Goal: Book appointment/travel/reservation

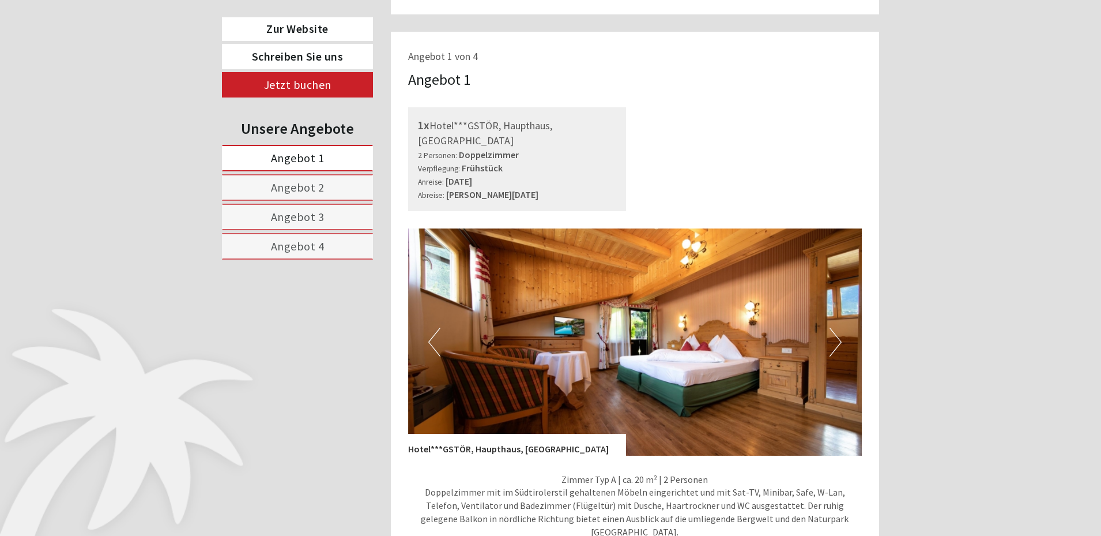
scroll to position [692, 0]
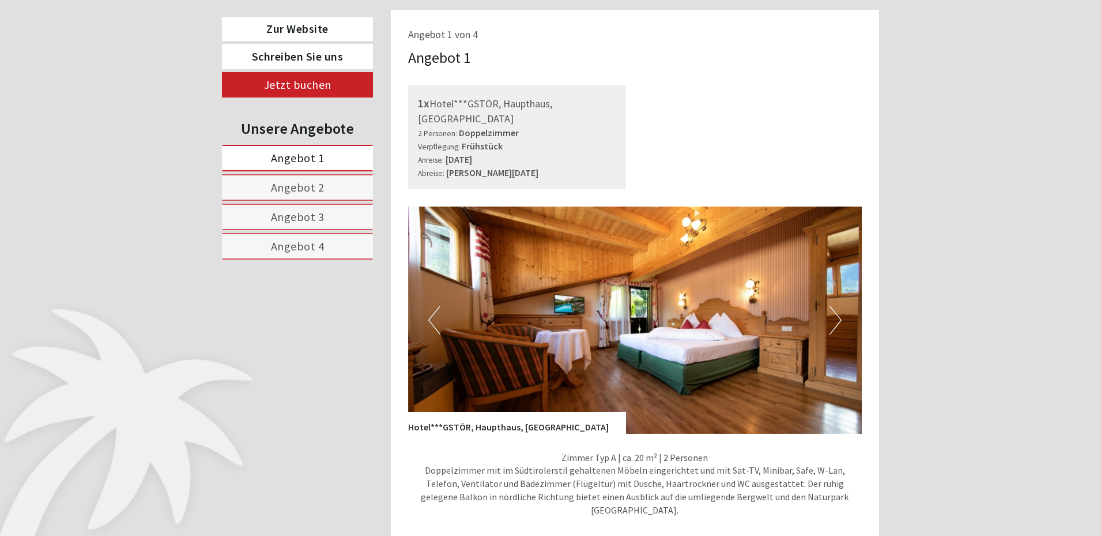
click at [839, 306] on button "Next" at bounding box center [836, 320] width 12 height 29
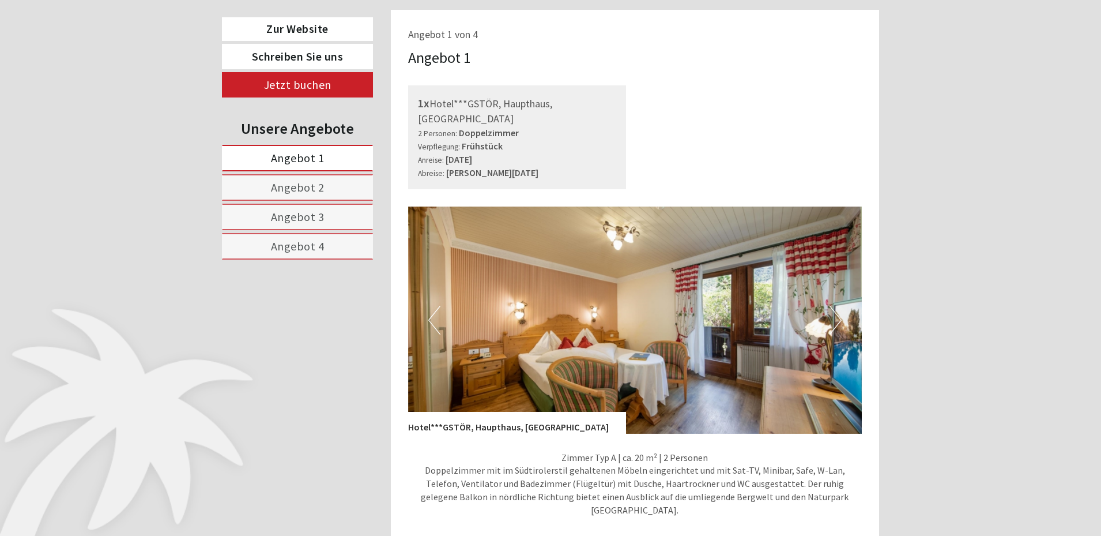
click at [839, 306] on button "Next" at bounding box center [836, 320] width 12 height 29
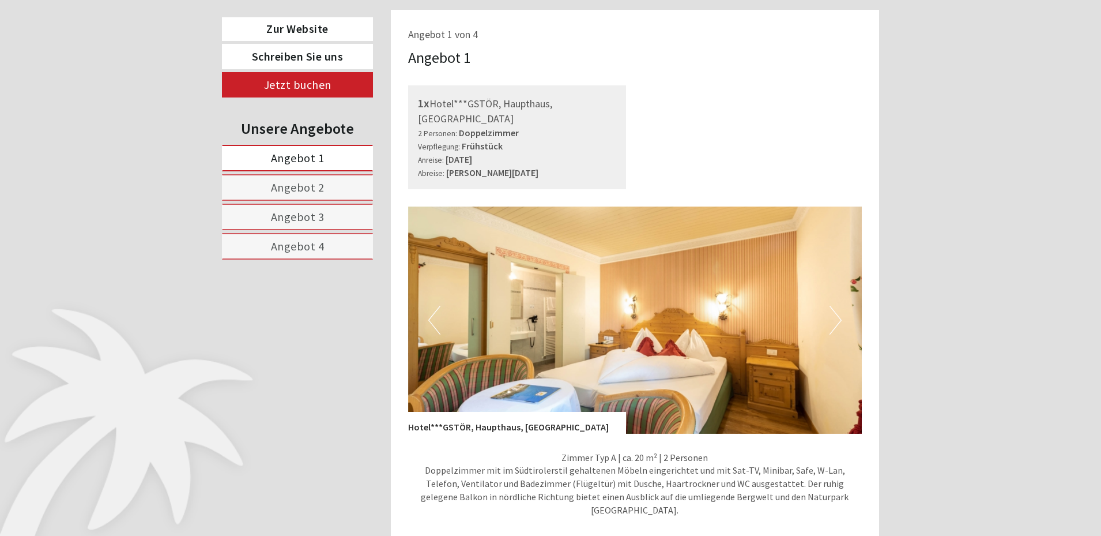
click at [840, 306] on button "Next" at bounding box center [836, 320] width 12 height 29
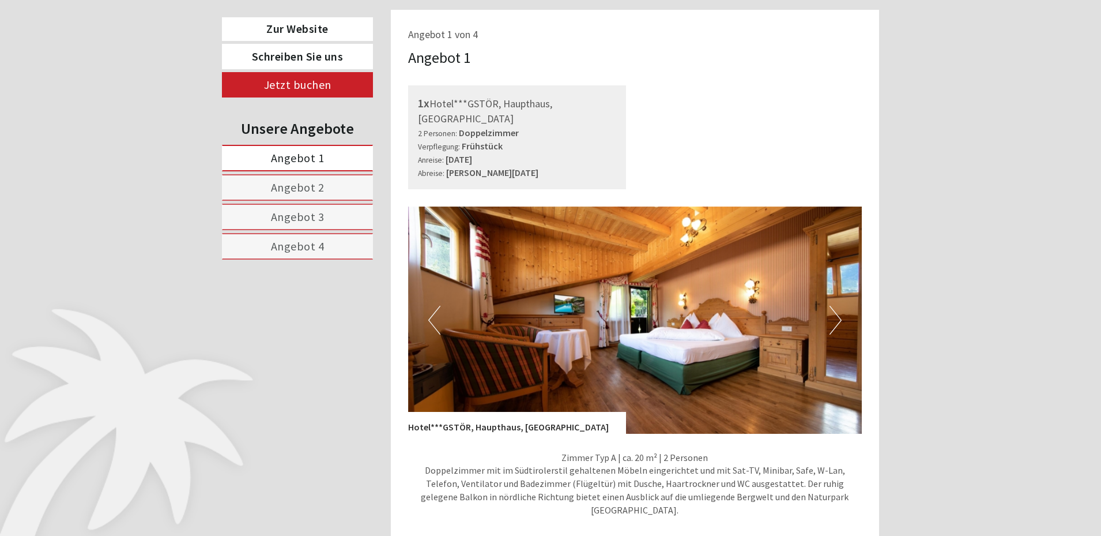
click at [841, 306] on button "Next" at bounding box center [836, 320] width 12 height 29
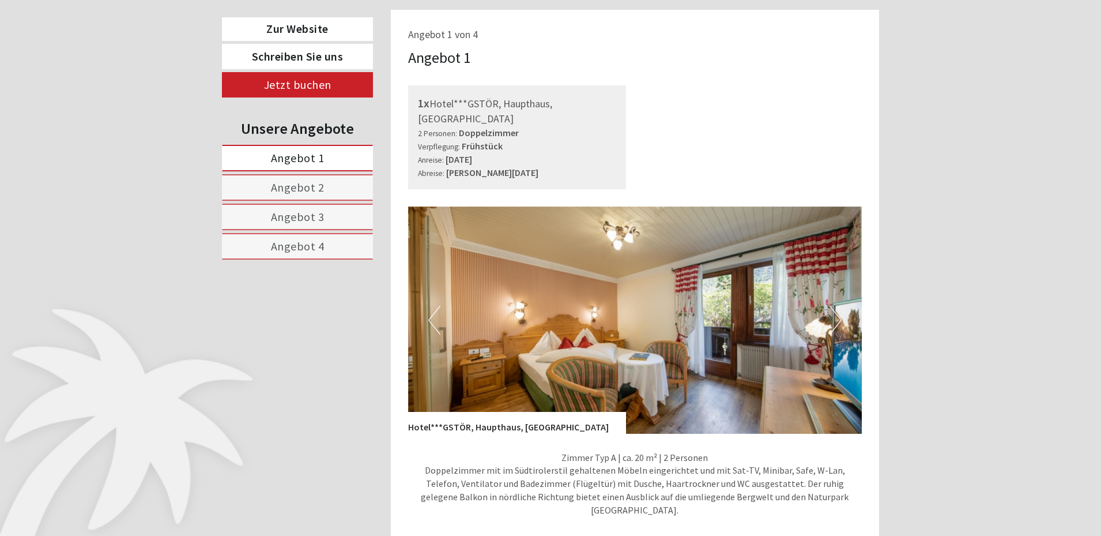
click at [842, 306] on img at bounding box center [635, 319] width 454 height 227
click at [839, 306] on button "Next" at bounding box center [836, 320] width 12 height 29
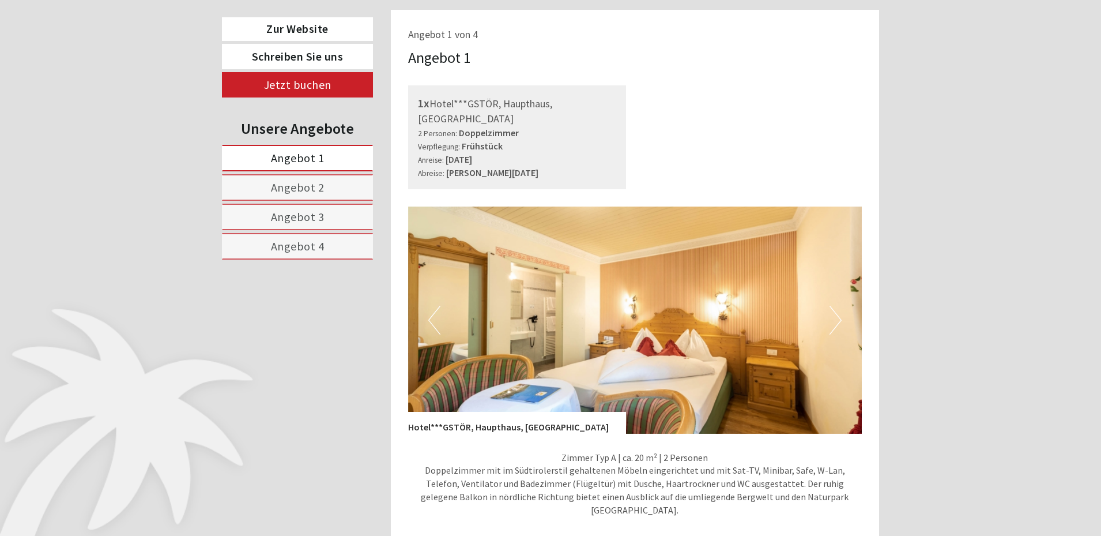
click at [838, 306] on button "Next" at bounding box center [836, 320] width 12 height 29
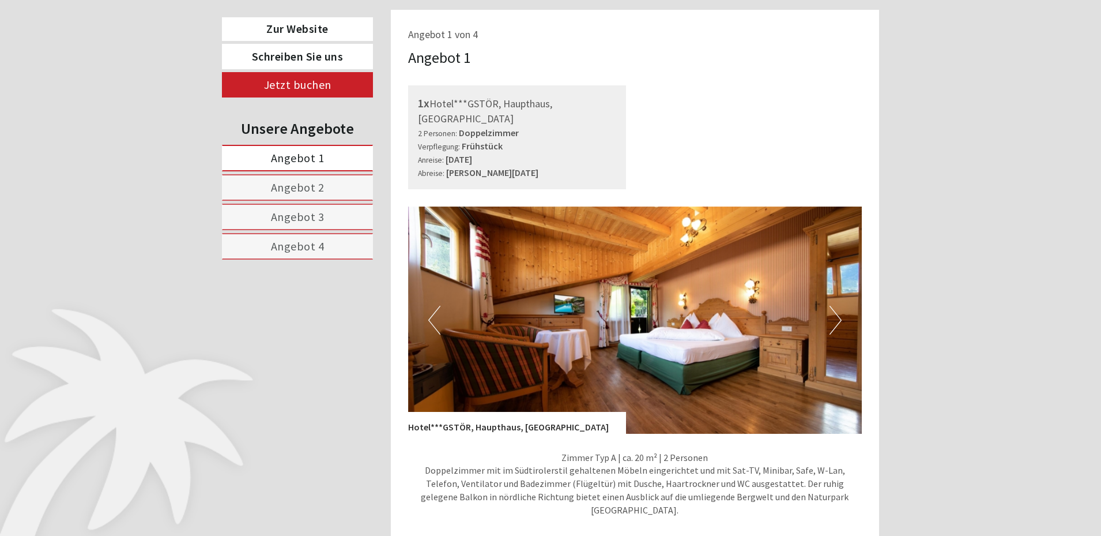
click at [838, 306] on button "Next" at bounding box center [836, 320] width 12 height 29
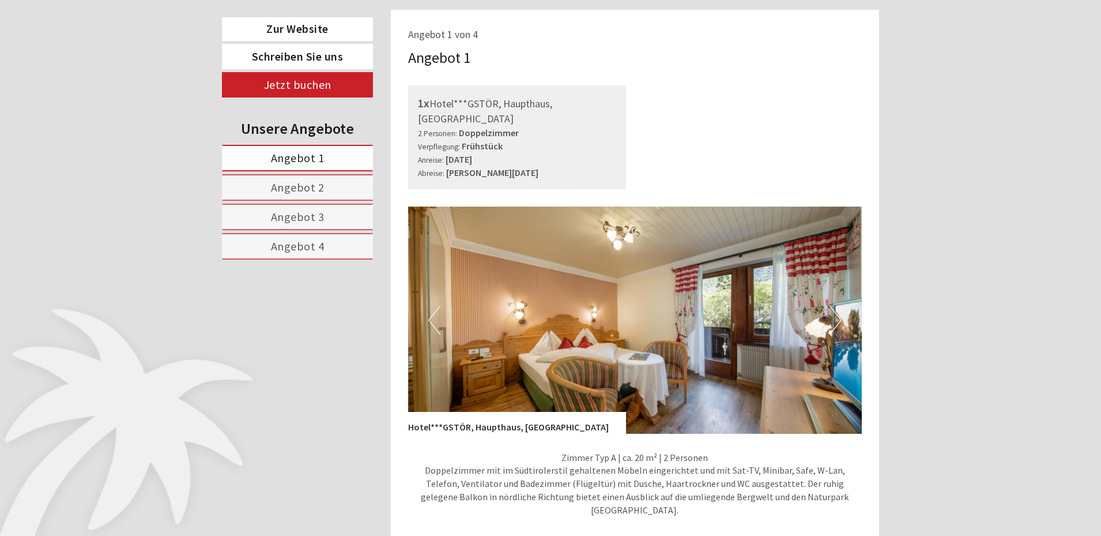
click at [838, 306] on button "Next" at bounding box center [836, 320] width 12 height 29
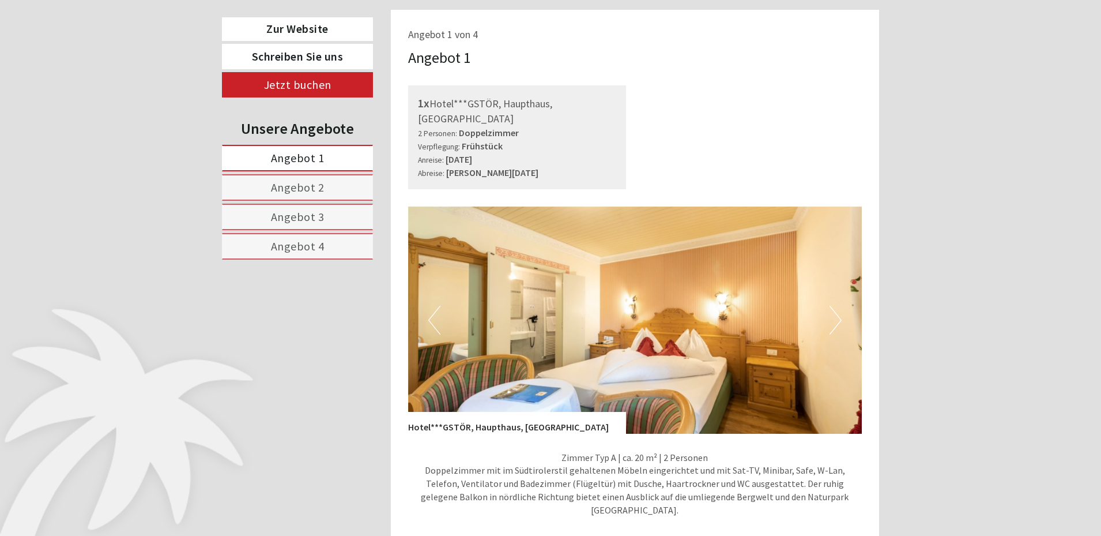
click at [838, 306] on button "Next" at bounding box center [836, 320] width 12 height 29
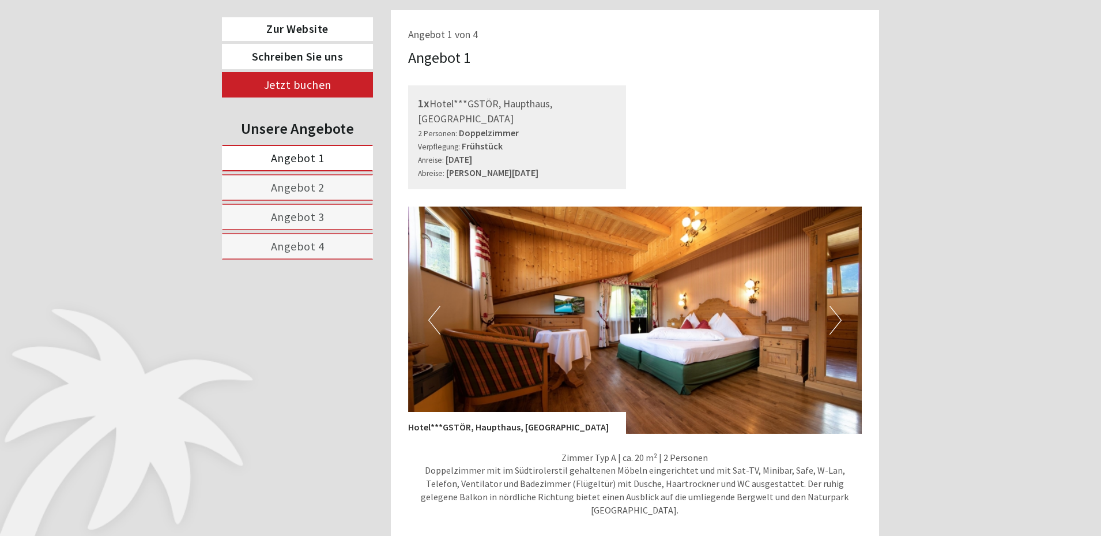
click at [838, 306] on button "Next" at bounding box center [836, 320] width 12 height 29
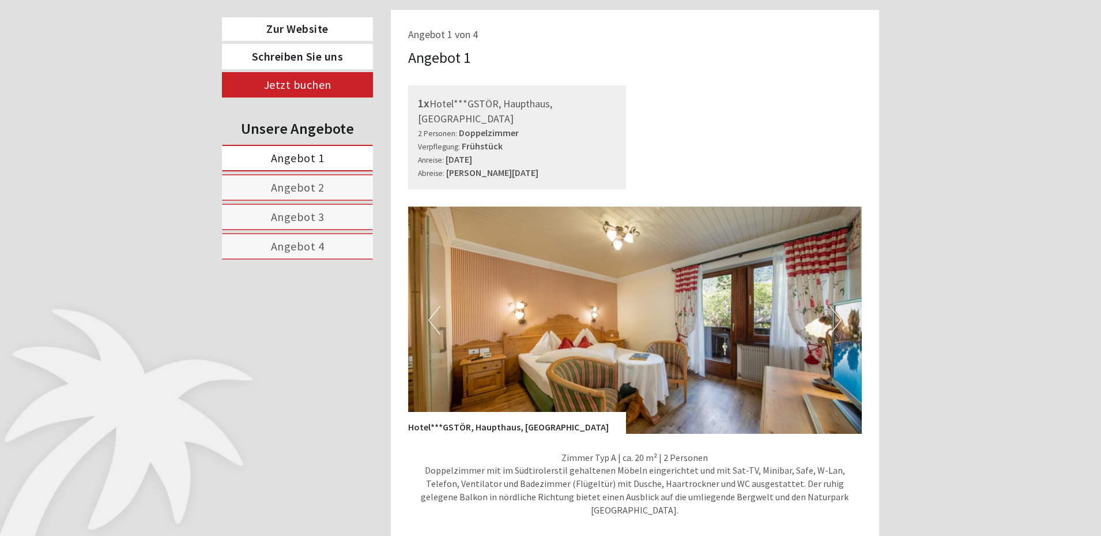
click at [838, 306] on button "Next" at bounding box center [836, 320] width 12 height 29
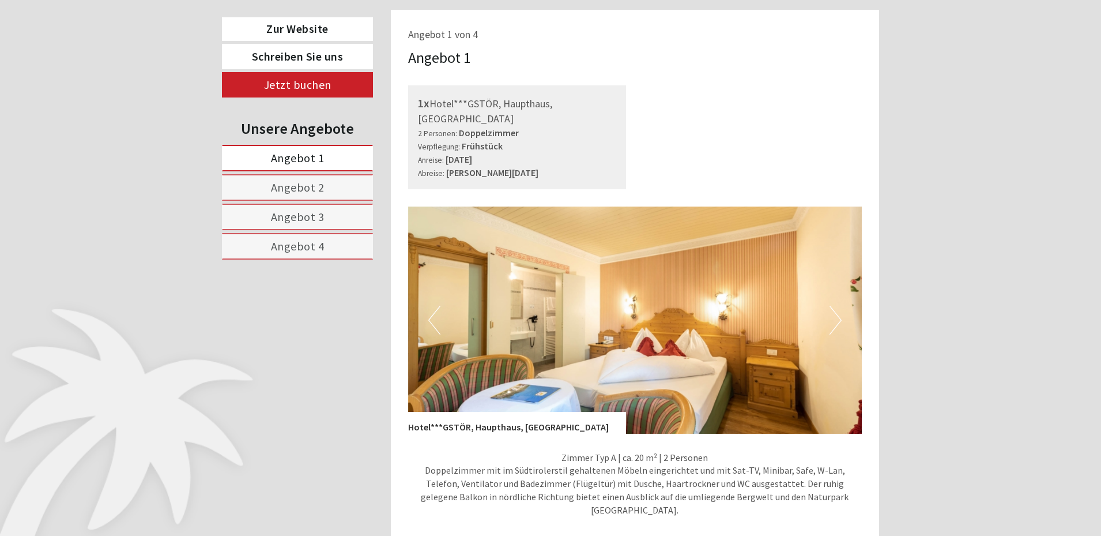
click at [838, 306] on button "Next" at bounding box center [836, 320] width 12 height 29
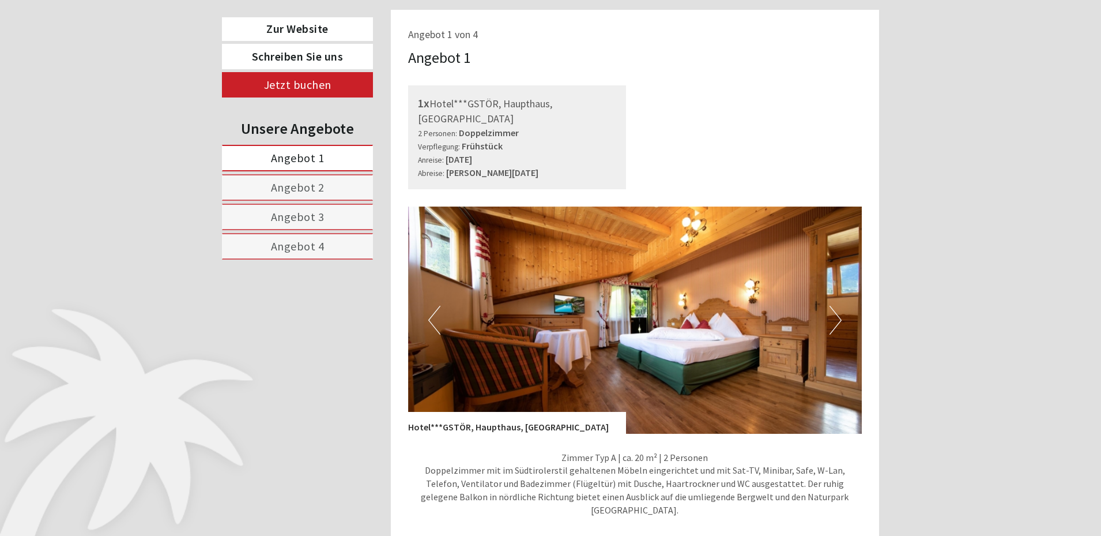
click at [838, 306] on button "Next" at bounding box center [836, 320] width 12 height 29
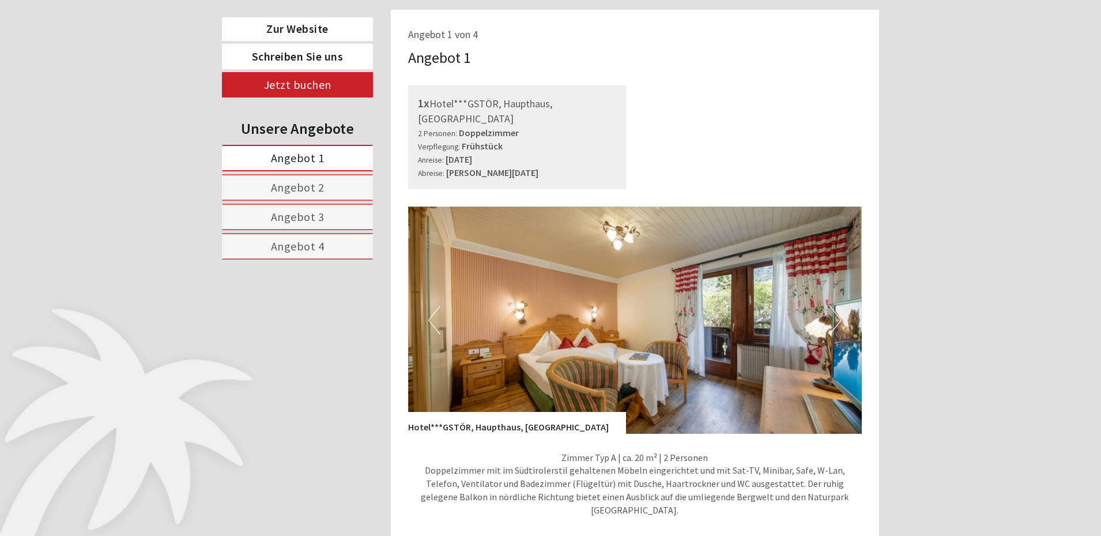
click at [838, 306] on button "Next" at bounding box center [836, 320] width 12 height 29
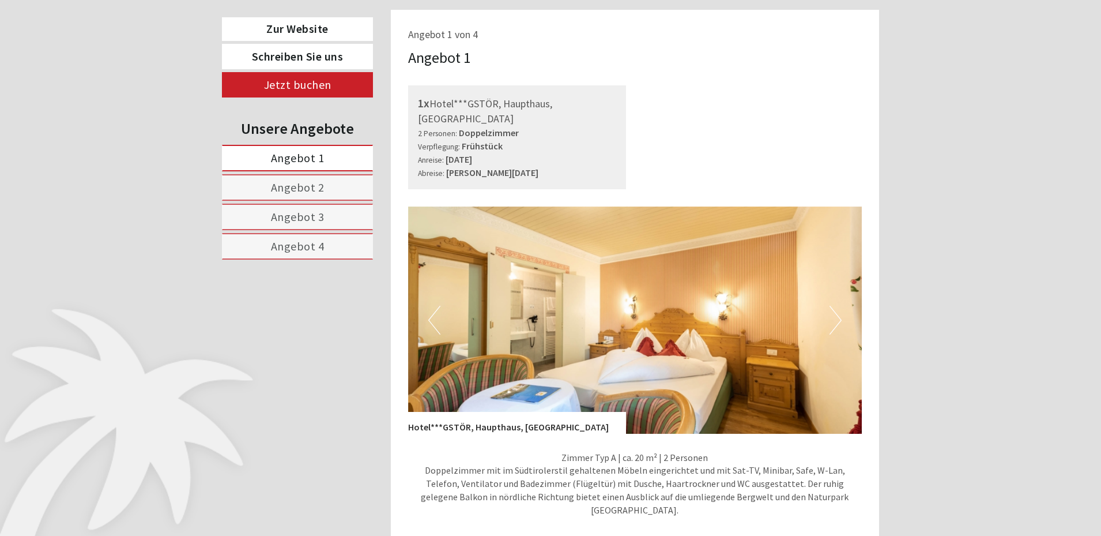
click at [838, 306] on button "Next" at bounding box center [836, 320] width 12 height 29
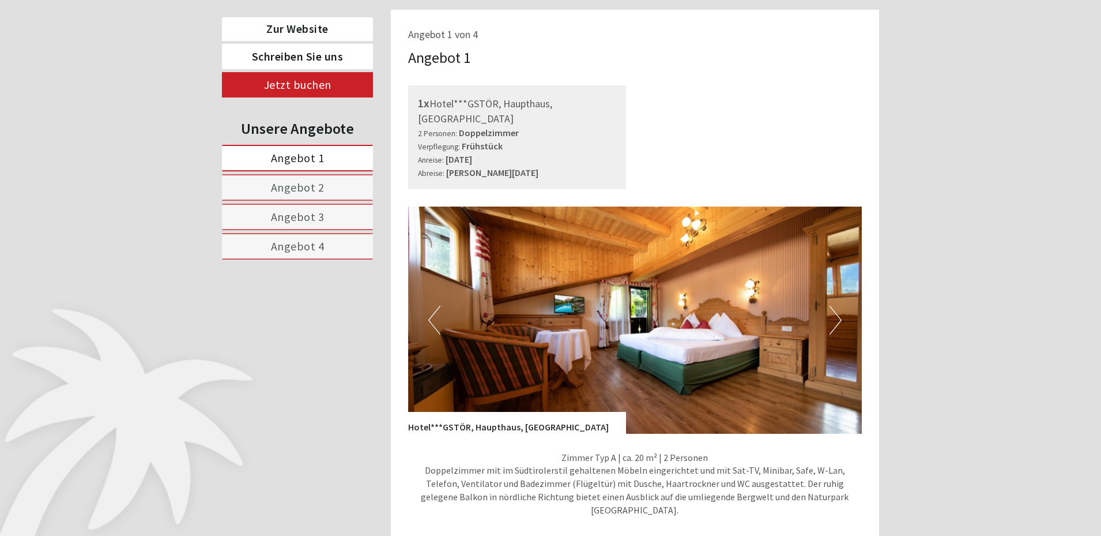
click at [838, 306] on button "Next" at bounding box center [836, 320] width 12 height 29
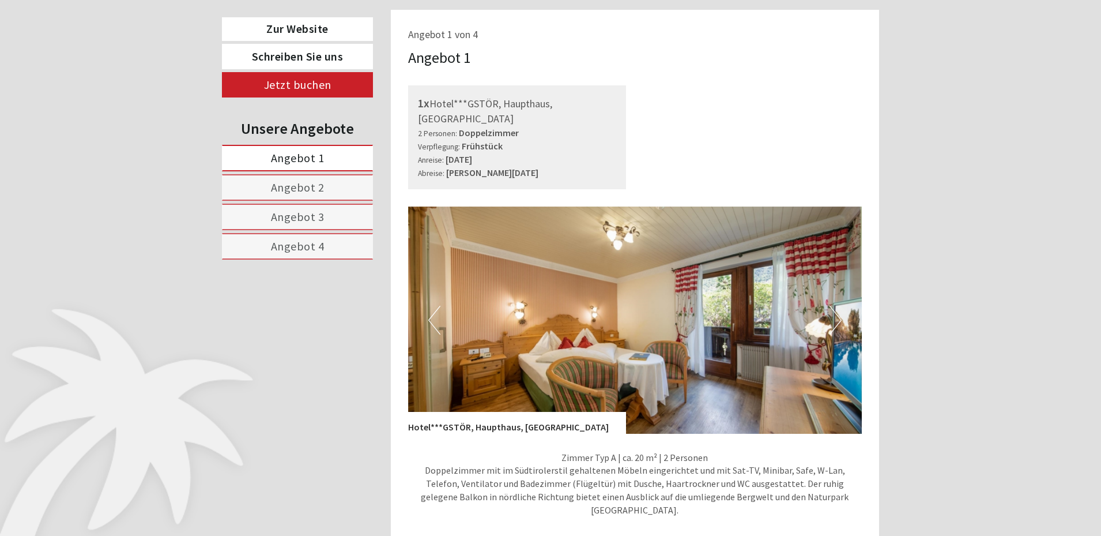
click at [838, 306] on button "Next" at bounding box center [836, 320] width 12 height 29
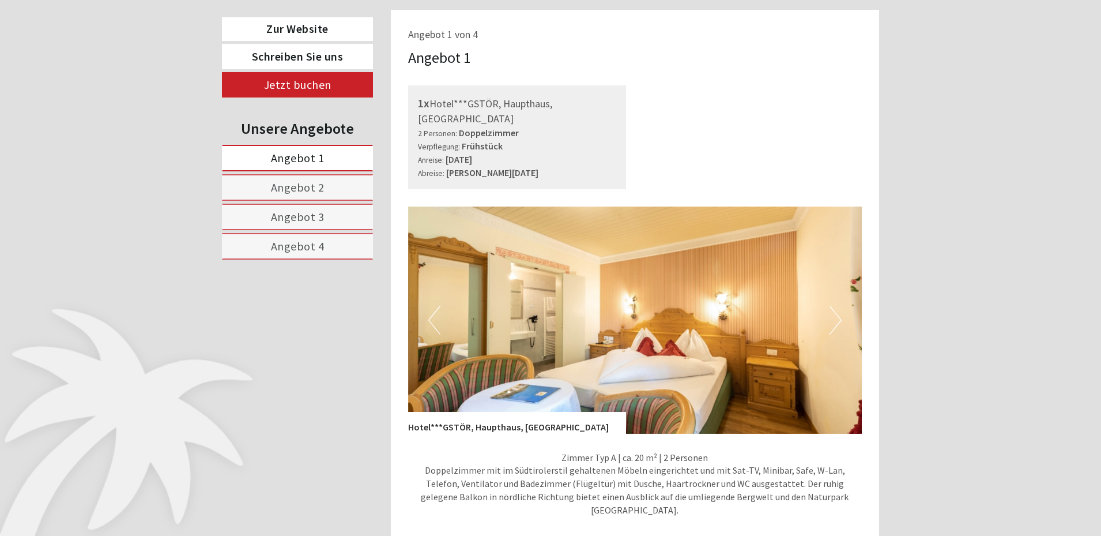
click at [838, 306] on button "Next" at bounding box center [836, 320] width 12 height 29
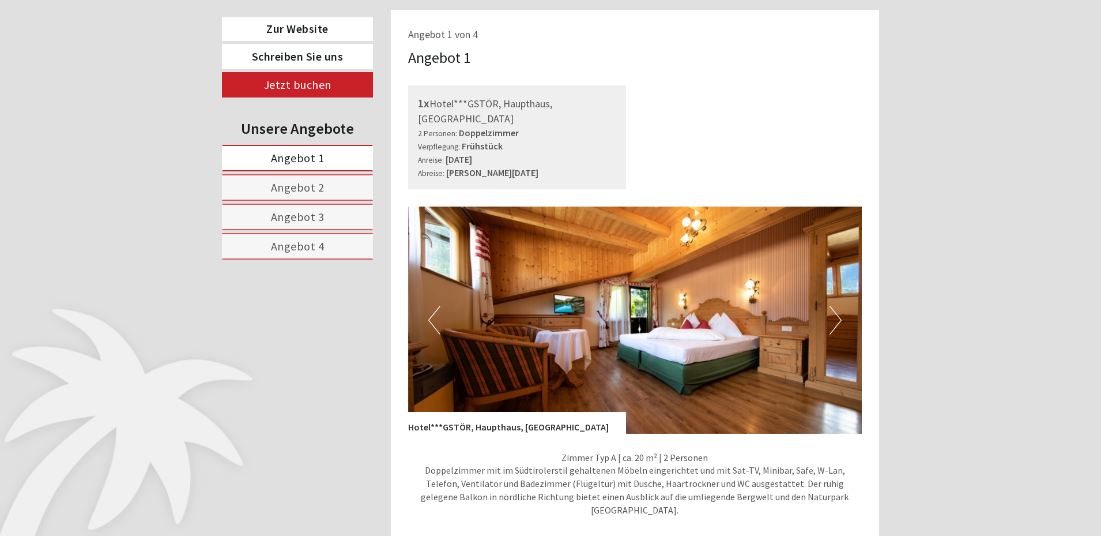
click at [838, 306] on button "Next" at bounding box center [836, 320] width 12 height 29
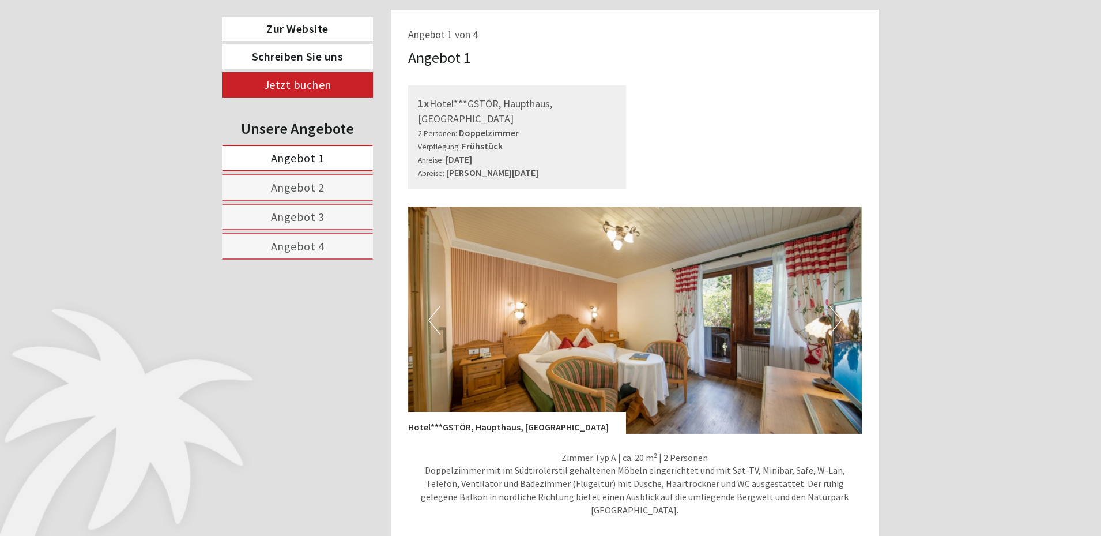
click at [838, 306] on button "Next" at bounding box center [836, 320] width 12 height 29
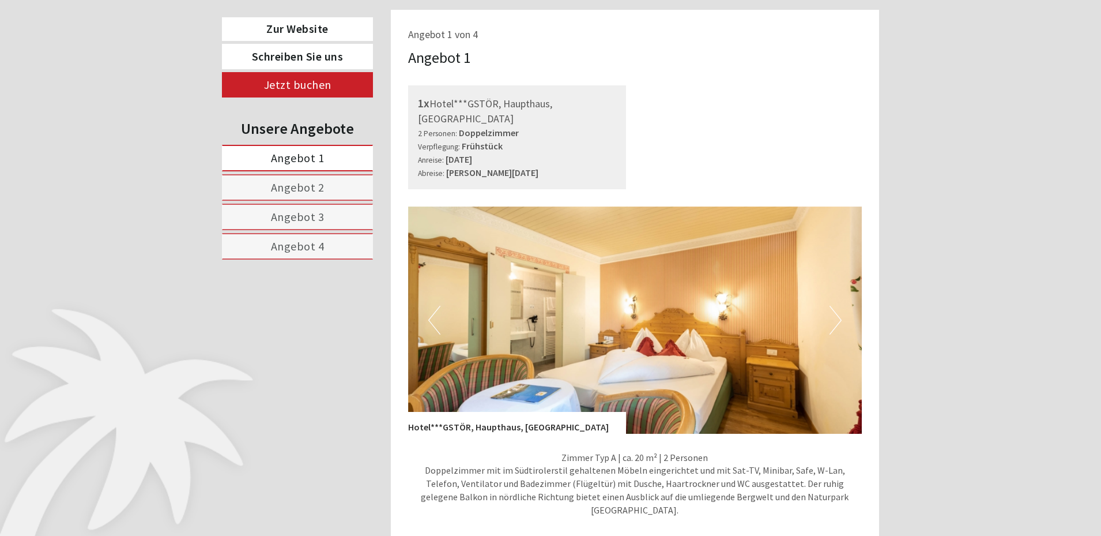
click at [838, 306] on button "Next" at bounding box center [836, 320] width 12 height 29
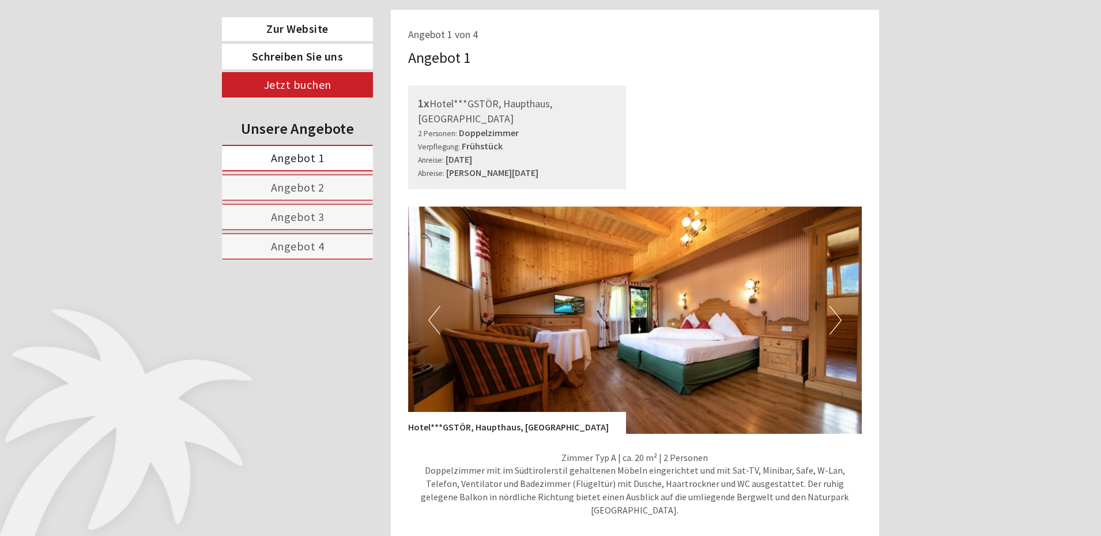
click at [838, 306] on button "Next" at bounding box center [836, 320] width 12 height 29
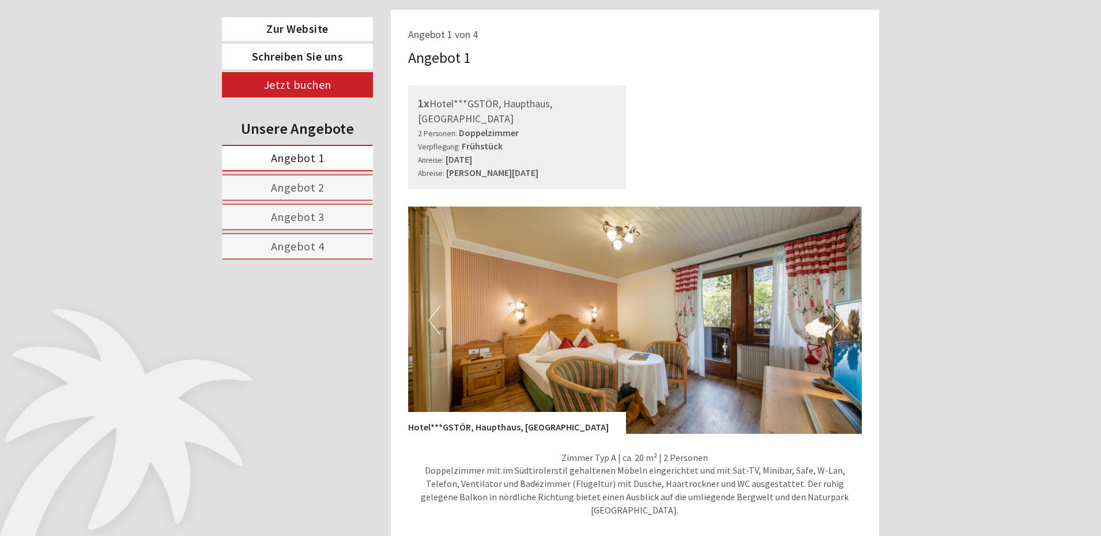
click at [838, 306] on button "Next" at bounding box center [836, 320] width 12 height 29
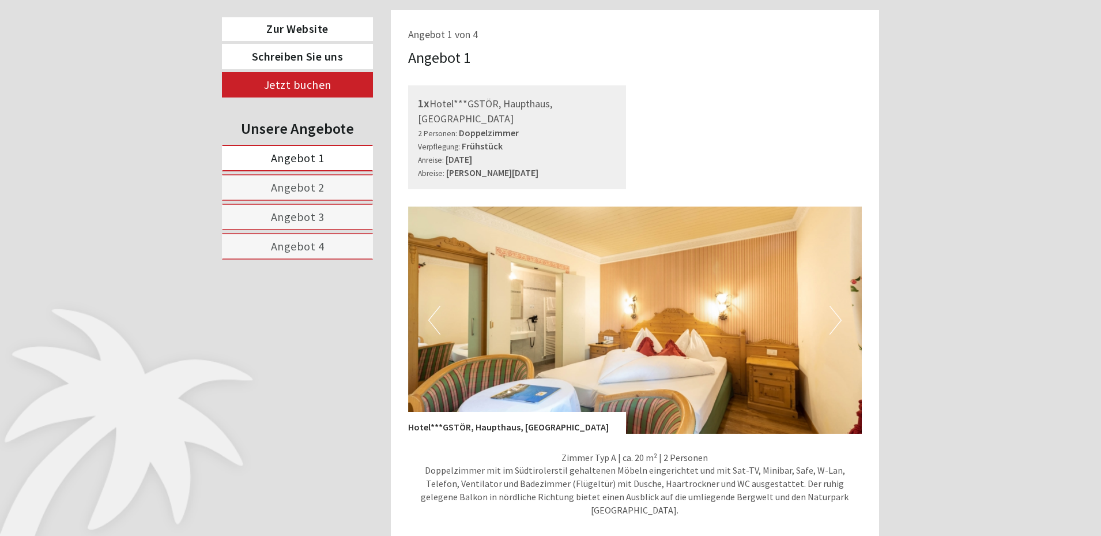
click at [838, 306] on button "Next" at bounding box center [836, 320] width 12 height 29
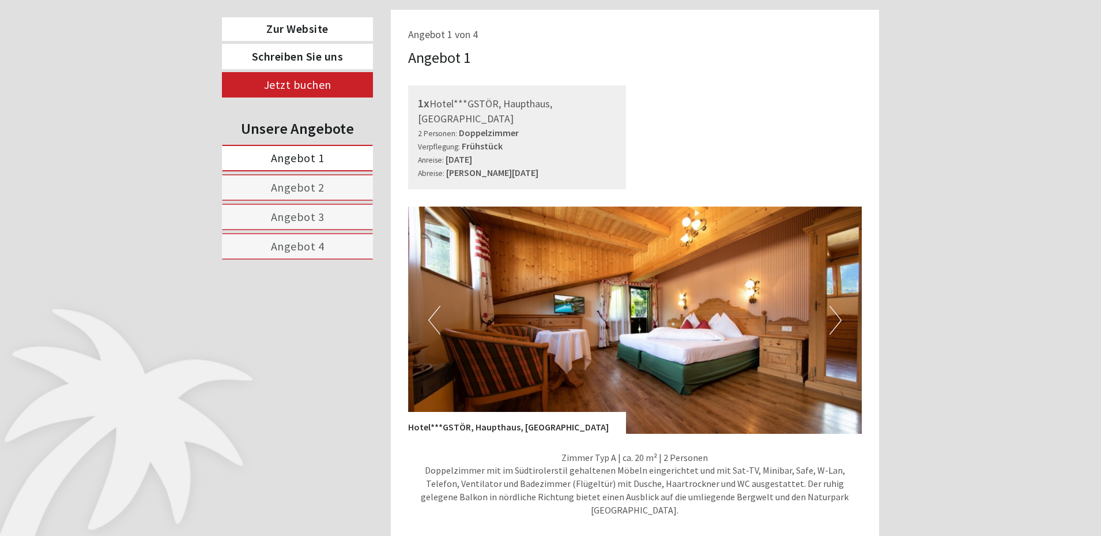
click at [838, 306] on button "Next" at bounding box center [836, 320] width 12 height 29
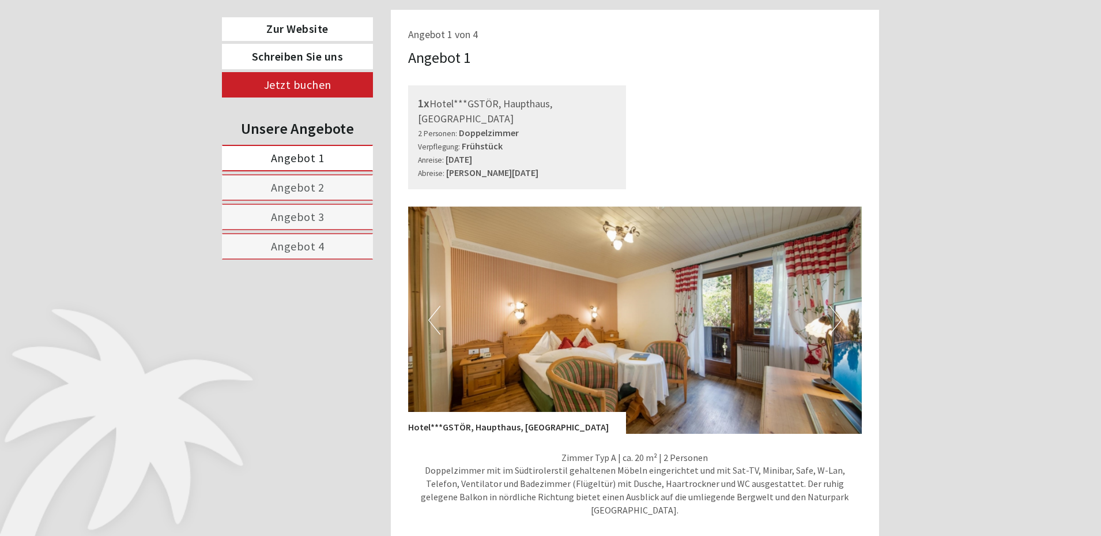
click at [311, 154] on span "Angebot 1" at bounding box center [298, 157] width 54 height 14
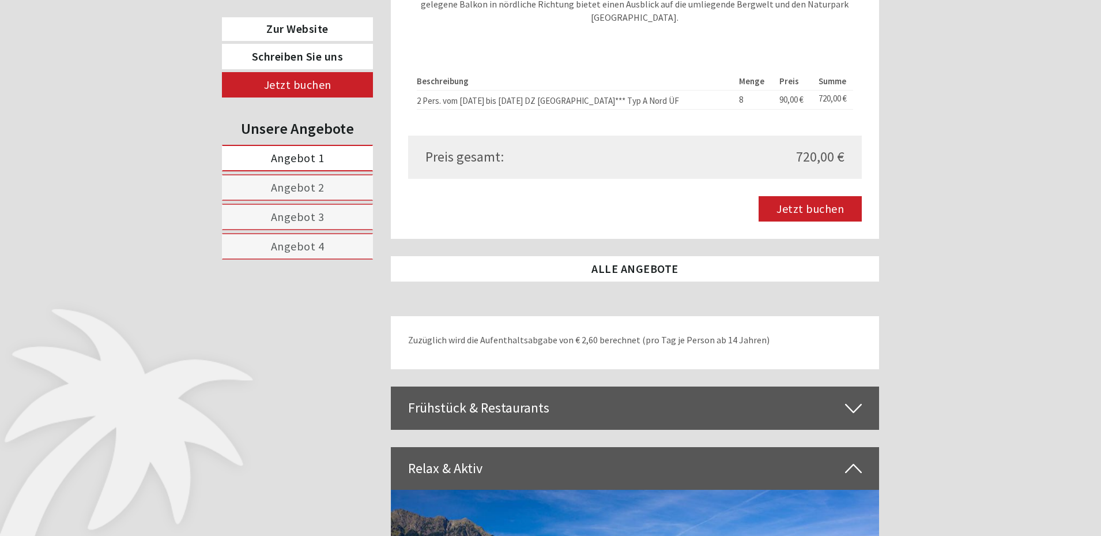
scroll to position [1220, 0]
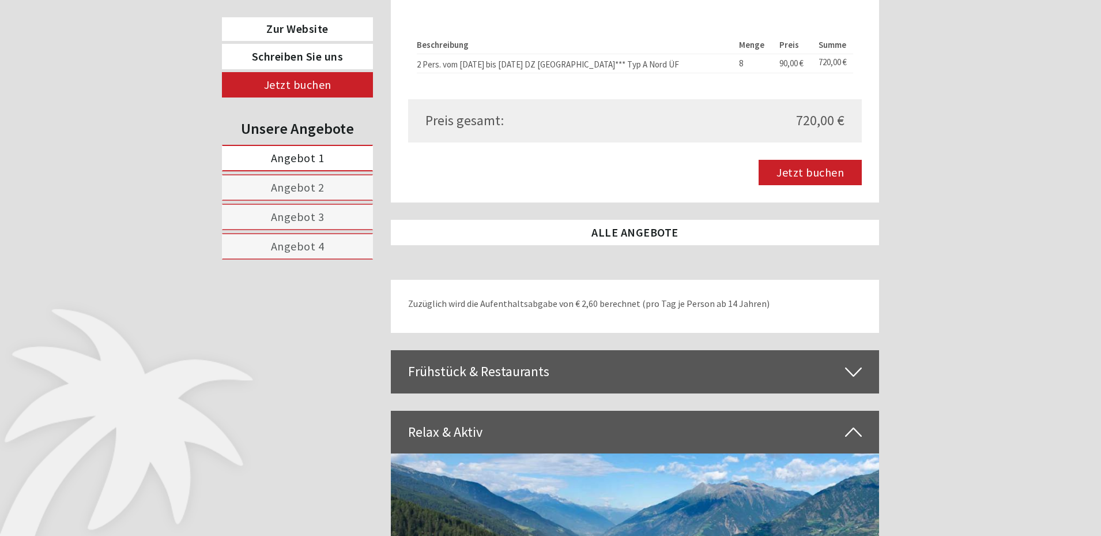
click at [851, 361] on icon at bounding box center [853, 371] width 17 height 20
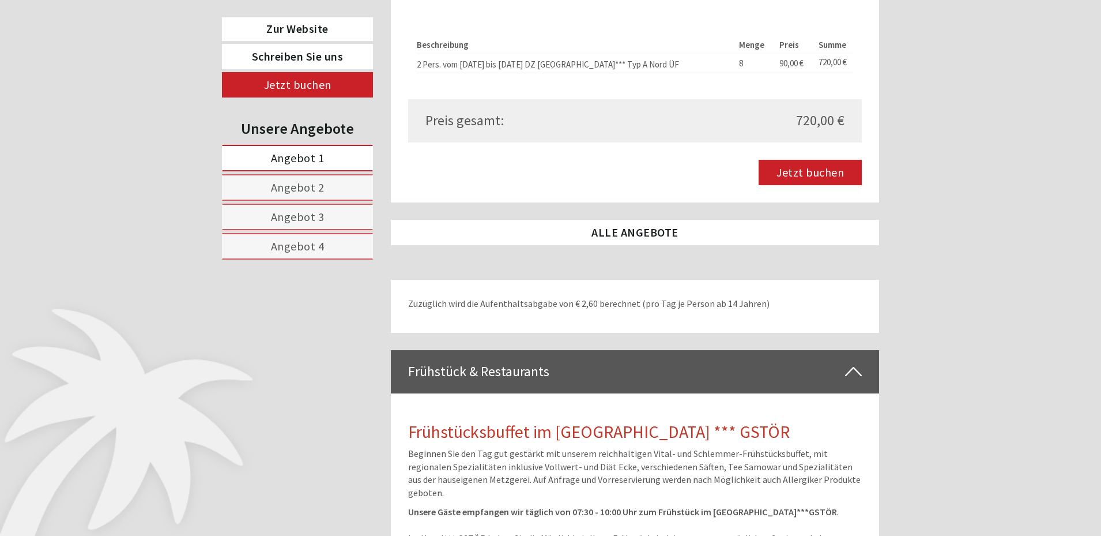
click at [851, 361] on icon at bounding box center [853, 371] width 17 height 20
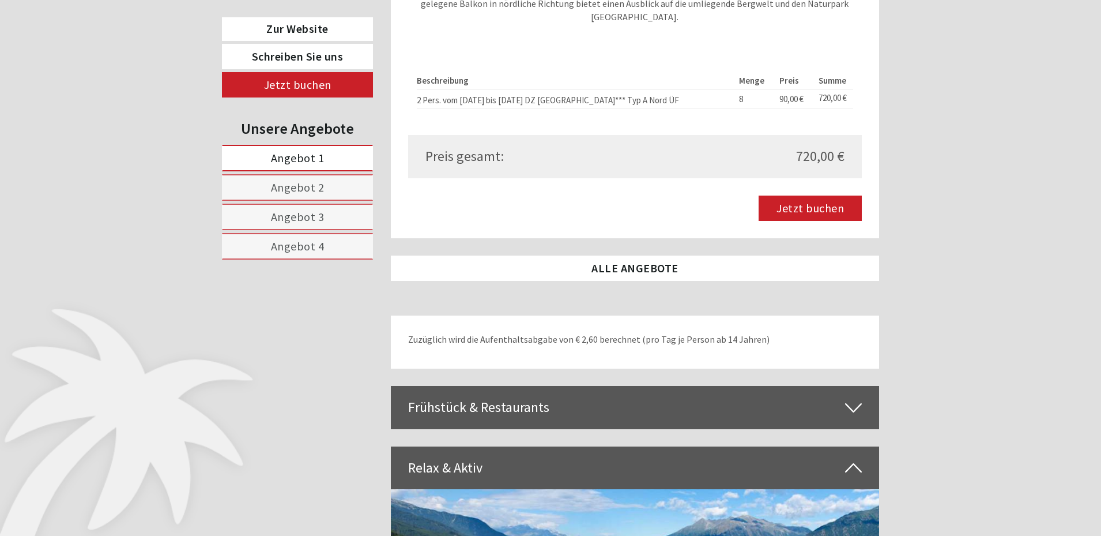
scroll to position [1211, 0]
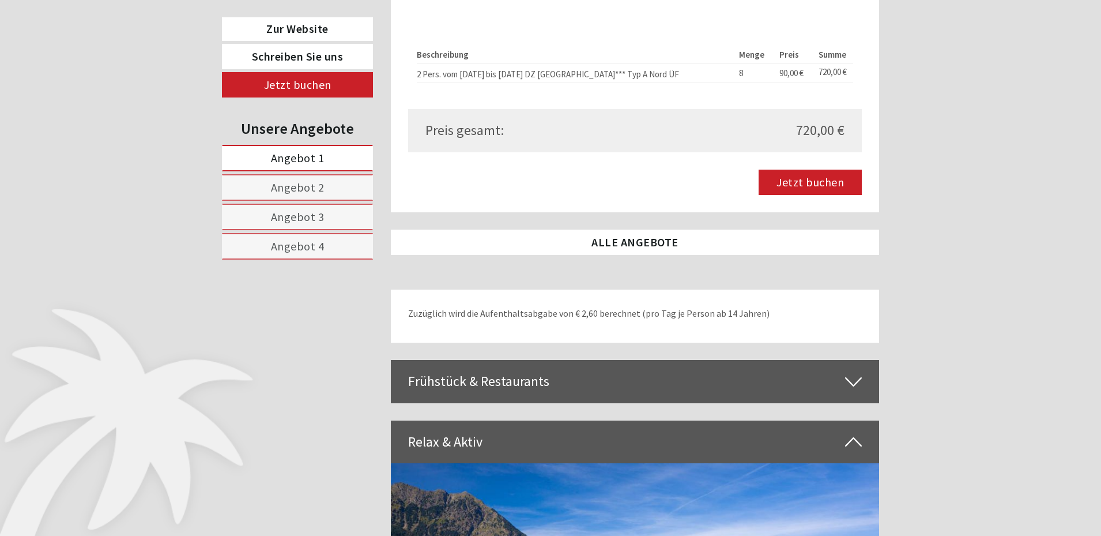
click at [853, 371] on icon at bounding box center [853, 381] width 17 height 20
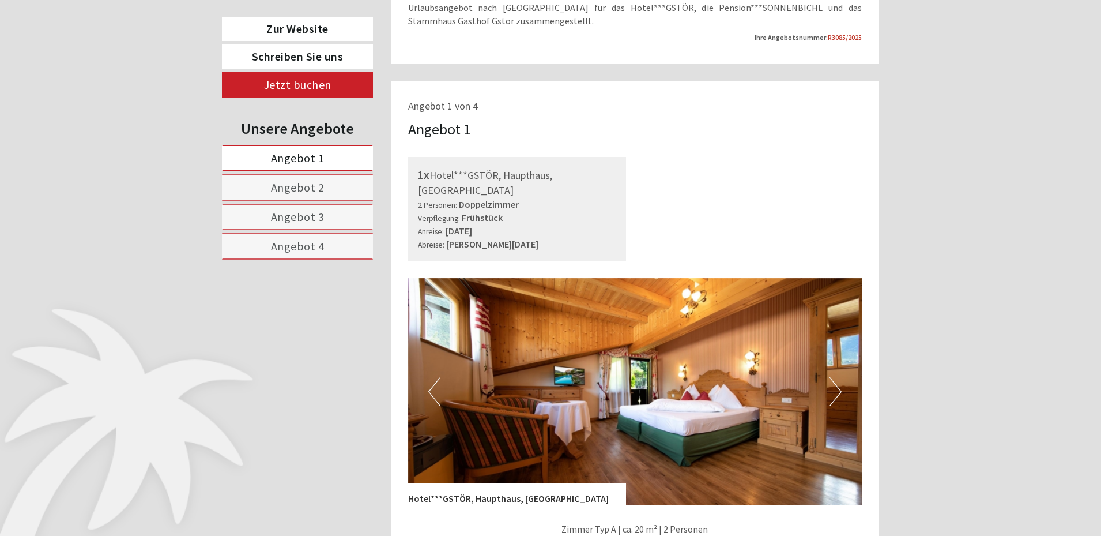
scroll to position [576, 0]
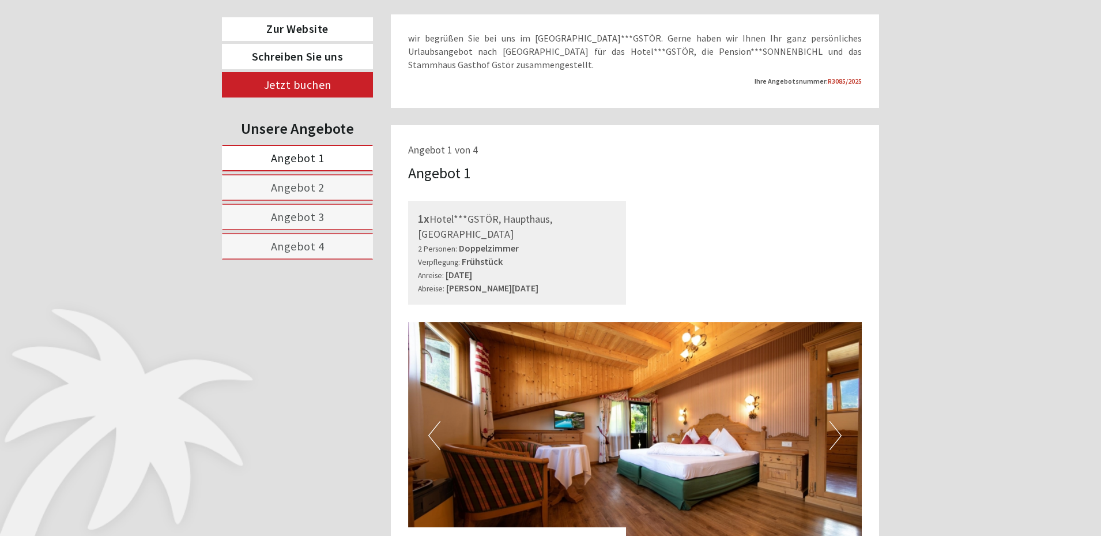
click at [302, 183] on span "Angebot 2" at bounding box center [298, 187] width 54 height 14
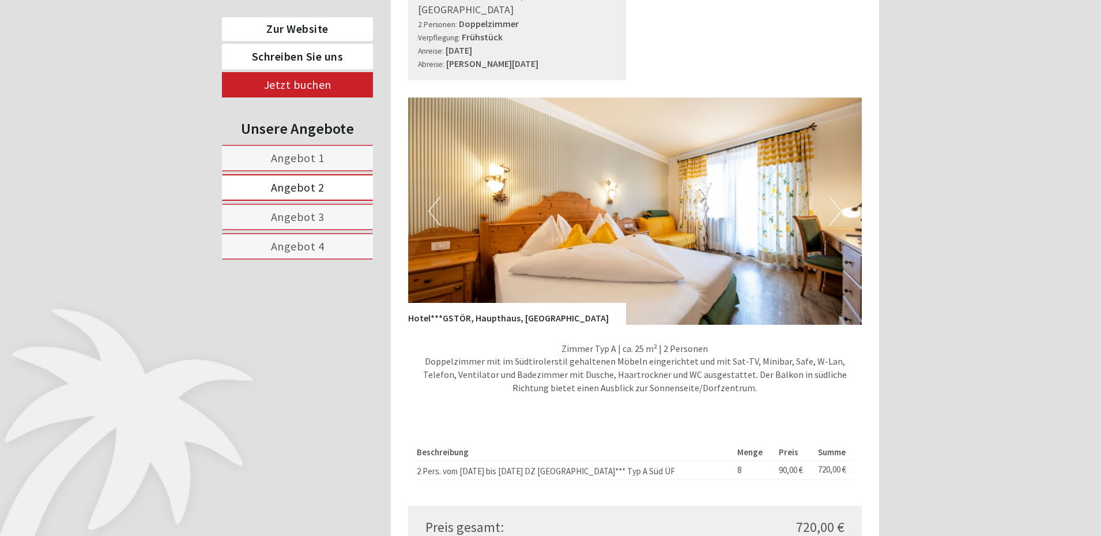
scroll to position [817, 0]
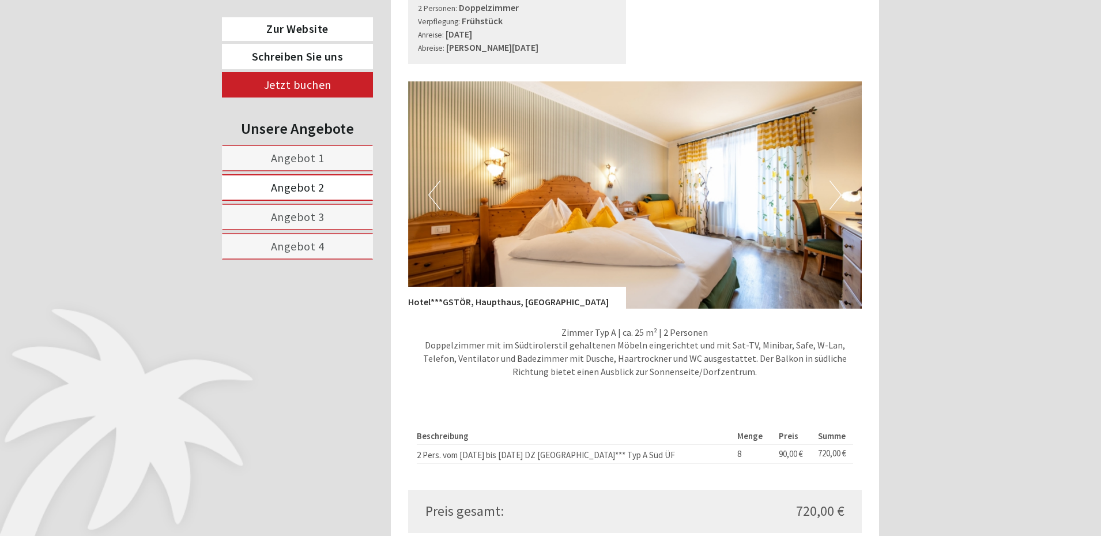
click at [318, 150] on span "Angebot 1" at bounding box center [298, 157] width 54 height 14
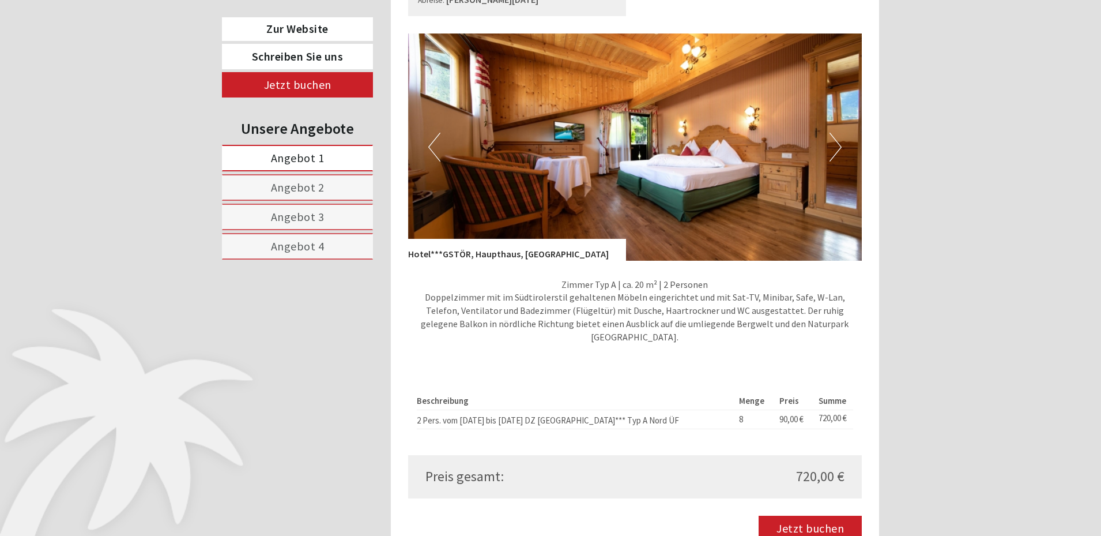
scroll to position [875, 0]
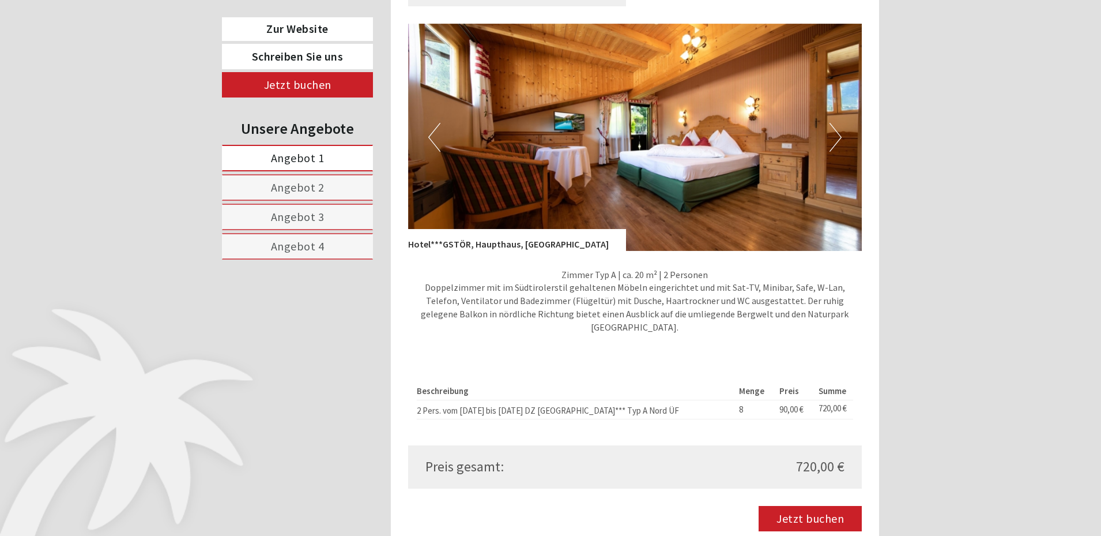
click at [306, 217] on span "Angebot 3" at bounding box center [298, 216] width 54 height 14
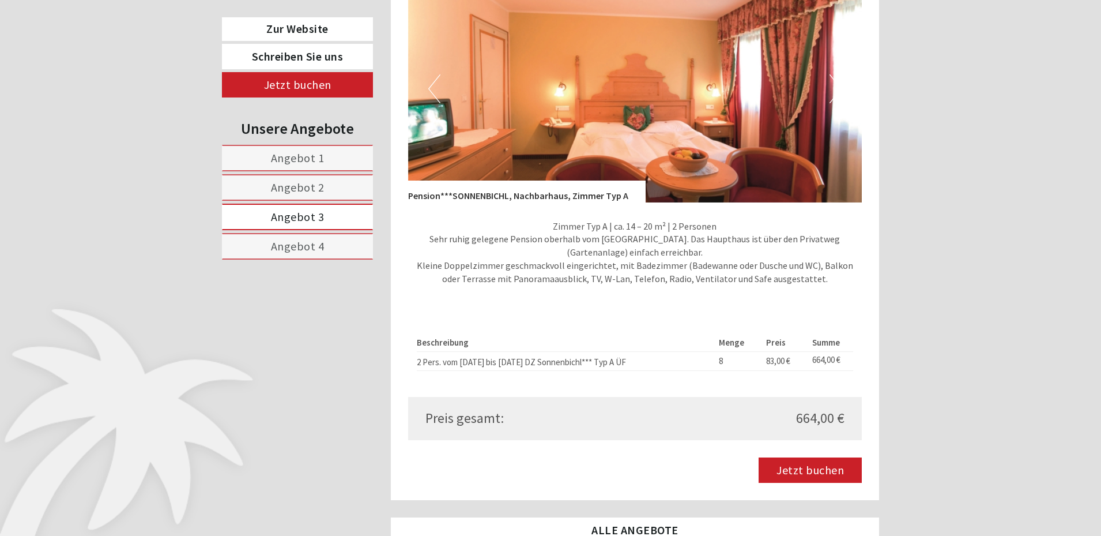
scroll to position [932, 0]
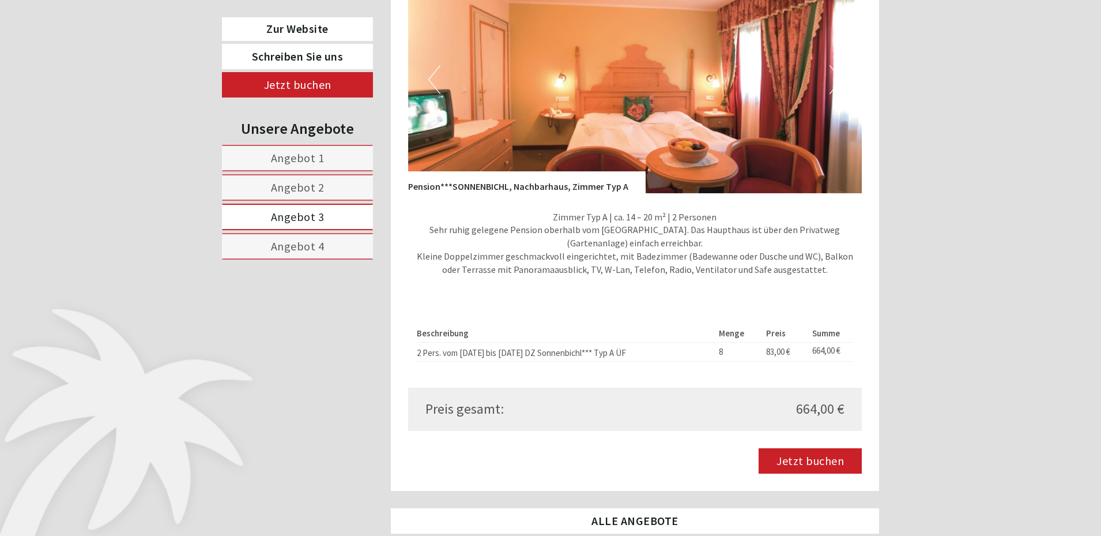
click at [304, 247] on span "Angebot 4" at bounding box center [298, 246] width 54 height 14
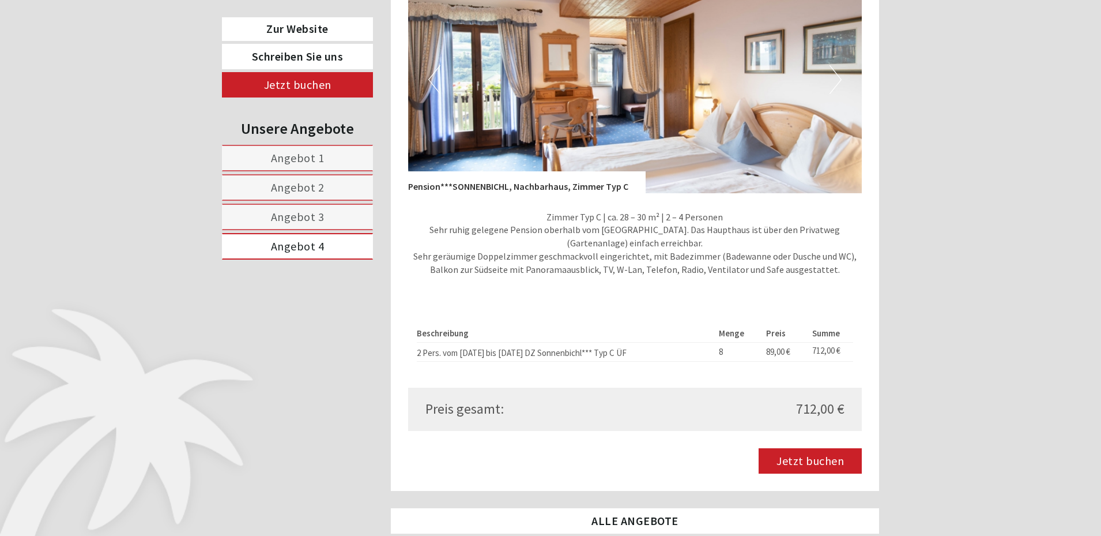
click at [315, 157] on span "Angebot 1" at bounding box center [298, 157] width 54 height 14
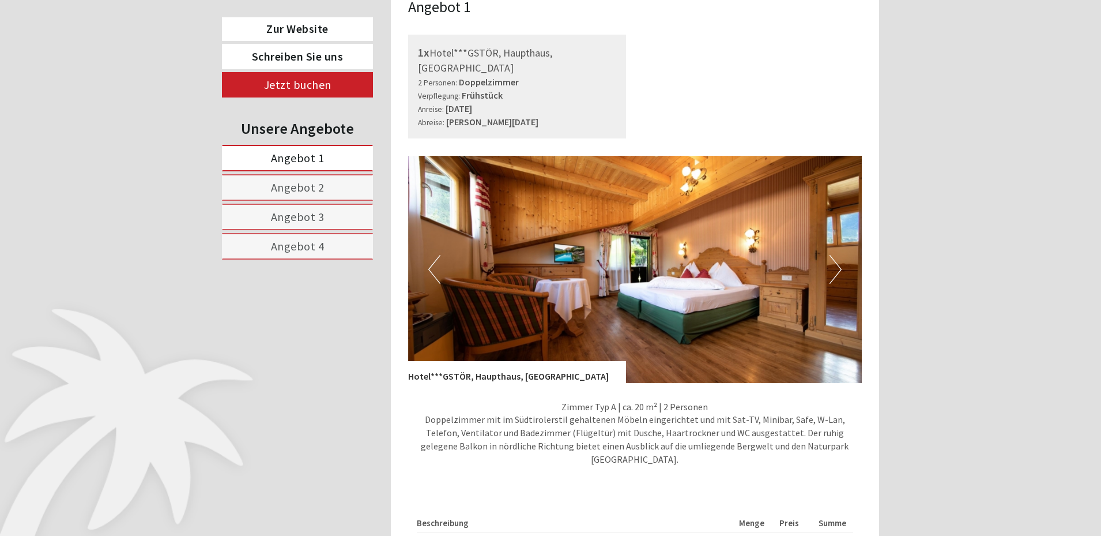
scroll to position [759, 0]
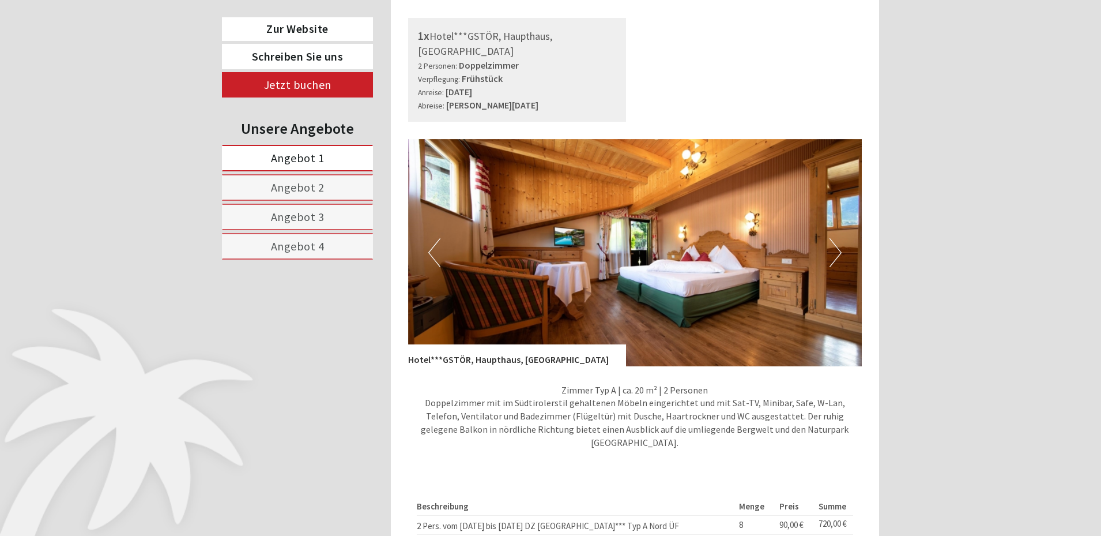
drag, startPoint x: 288, startPoint y: 185, endPoint x: 295, endPoint y: 188, distance: 7.5
click at [289, 185] on span "Angebot 2" at bounding box center [298, 187] width 54 height 14
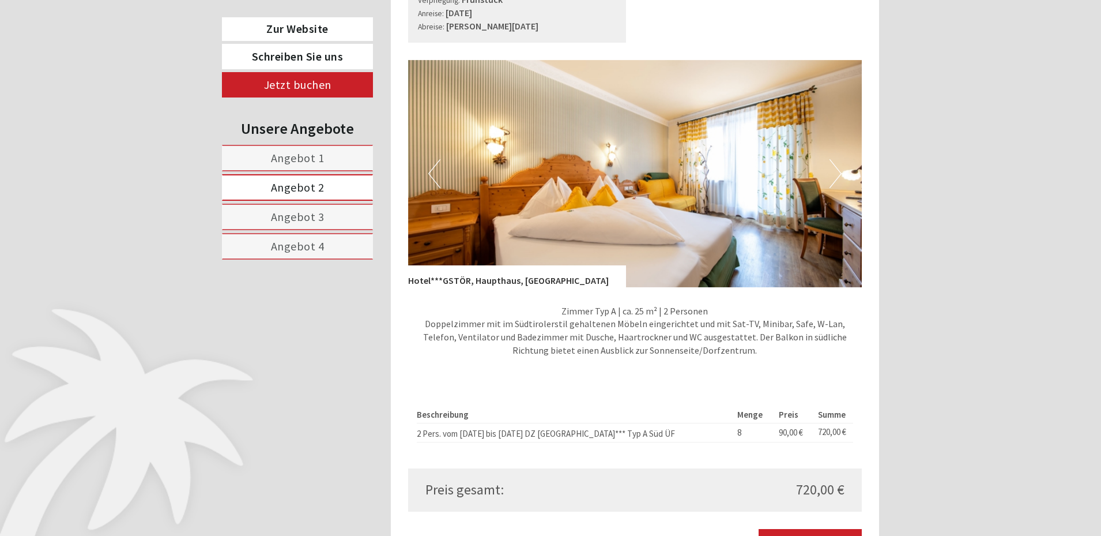
scroll to position [875, 0]
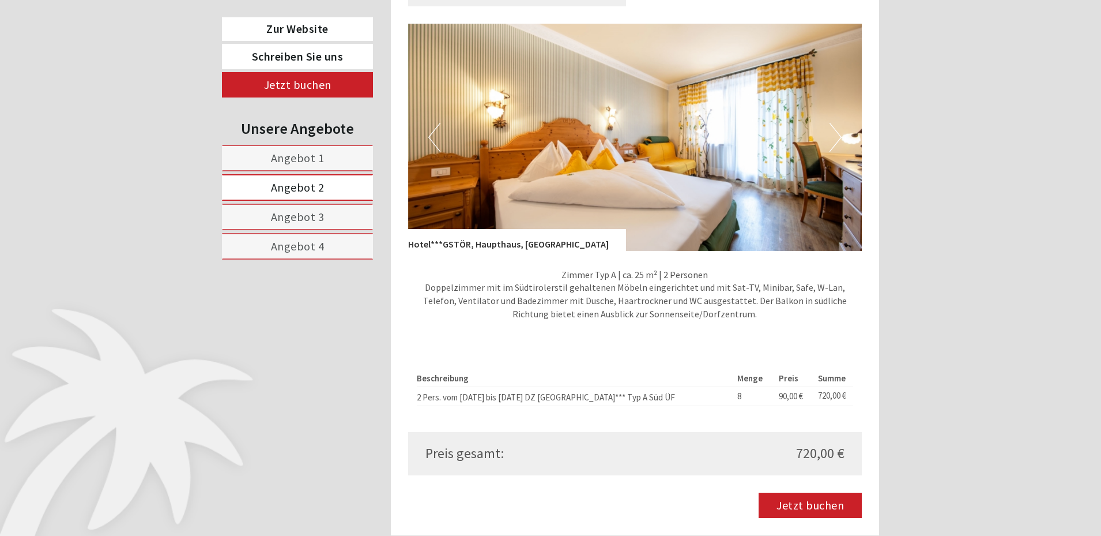
click at [300, 161] on span "Angebot 1" at bounding box center [298, 157] width 54 height 14
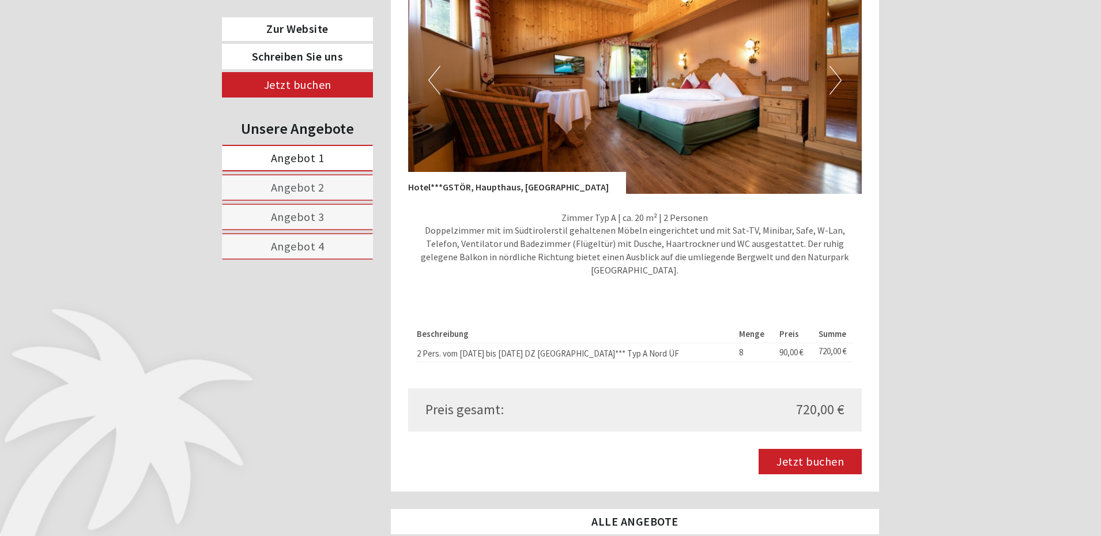
scroll to position [932, 0]
click at [296, 187] on span "Angebot 2" at bounding box center [298, 187] width 54 height 14
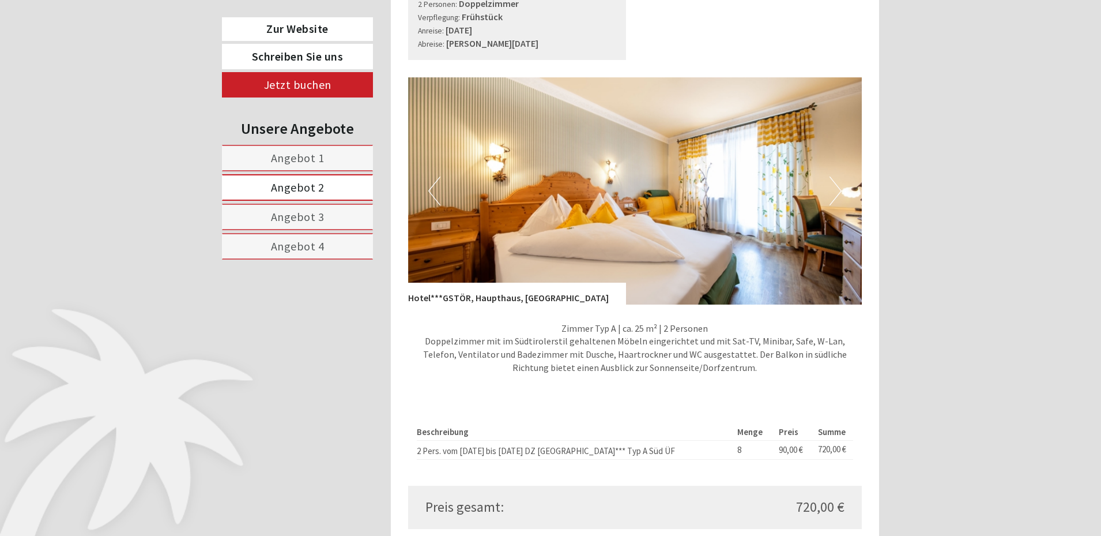
scroll to position [875, 0]
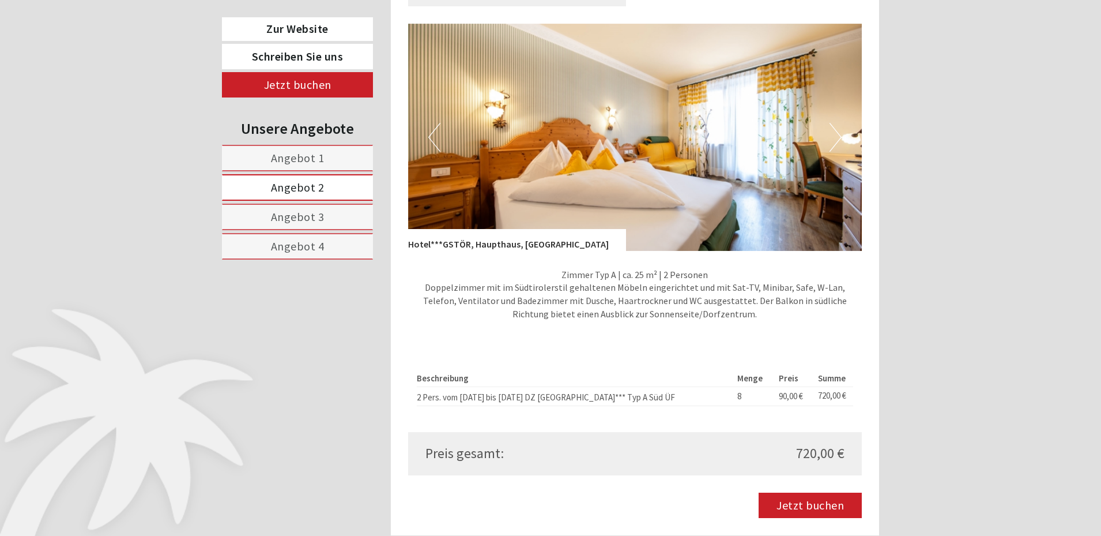
click at [835, 123] on button "Next" at bounding box center [836, 137] width 12 height 29
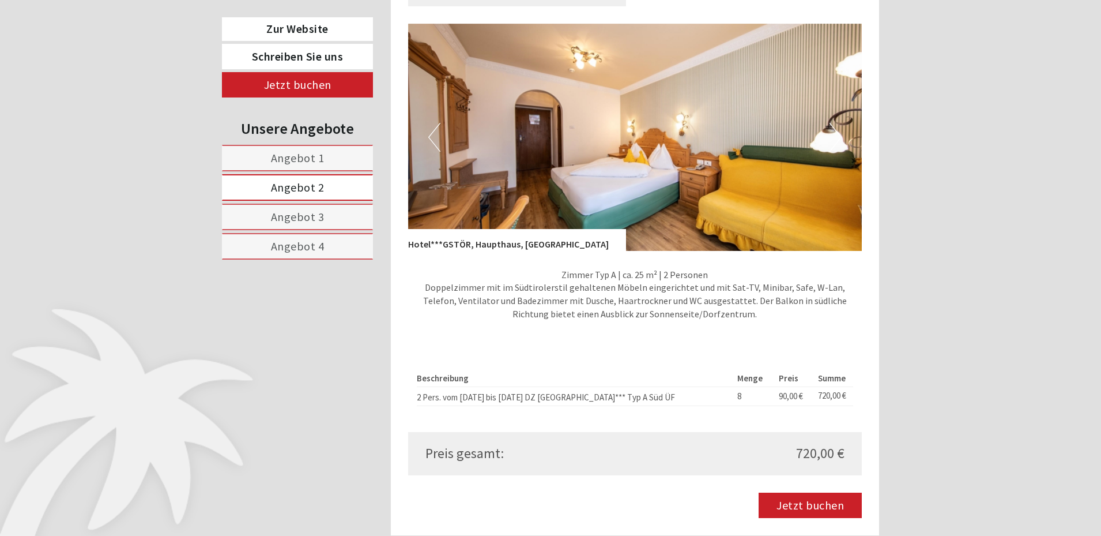
click at [835, 123] on button "Next" at bounding box center [836, 137] width 12 height 29
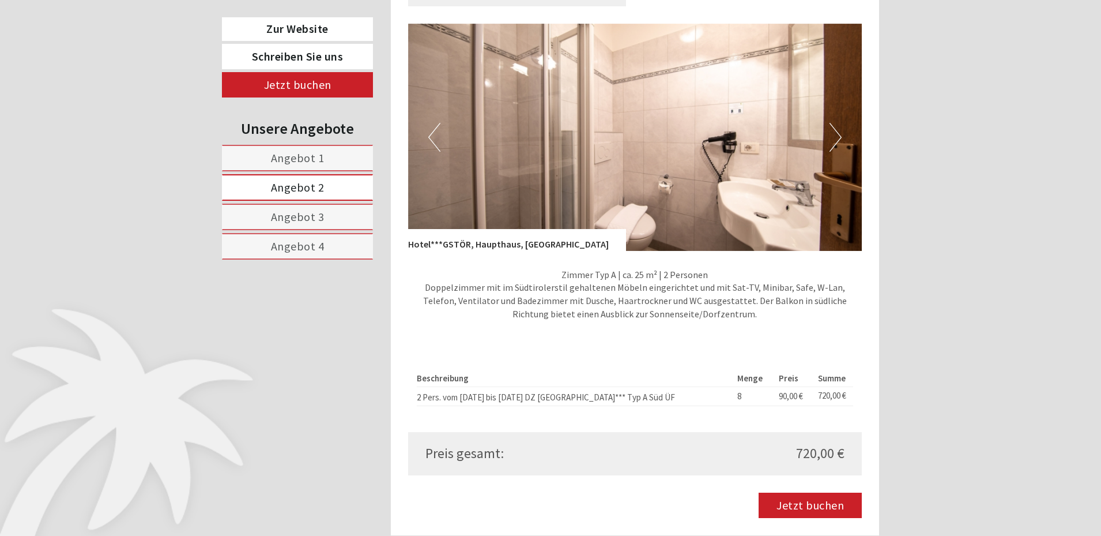
click at [835, 123] on button "Next" at bounding box center [836, 137] width 12 height 29
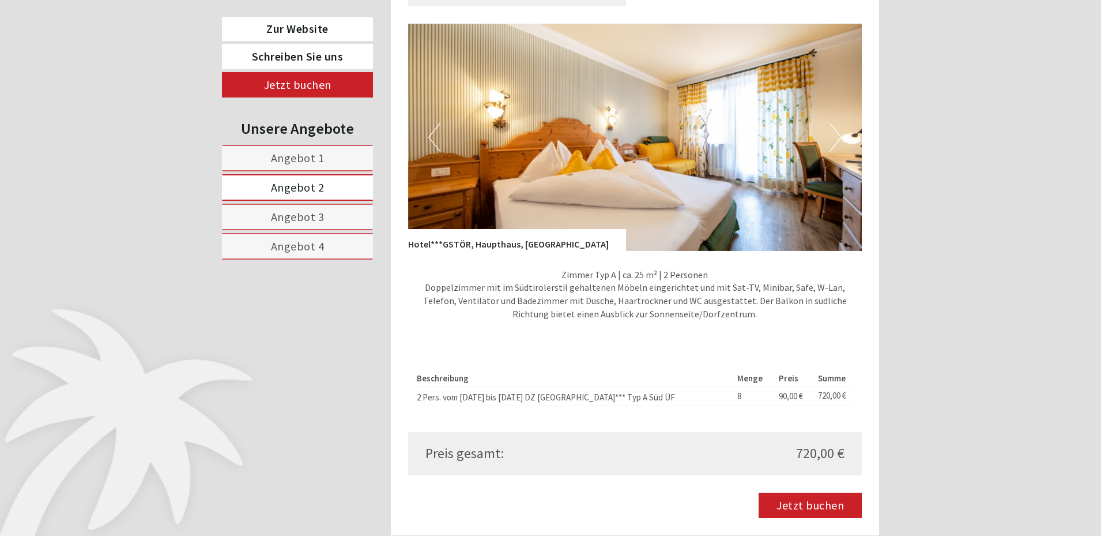
drag, startPoint x: 432, startPoint y: 122, endPoint x: 459, endPoint y: 125, distance: 27.8
click at [432, 123] on button "Previous" at bounding box center [434, 137] width 12 height 29
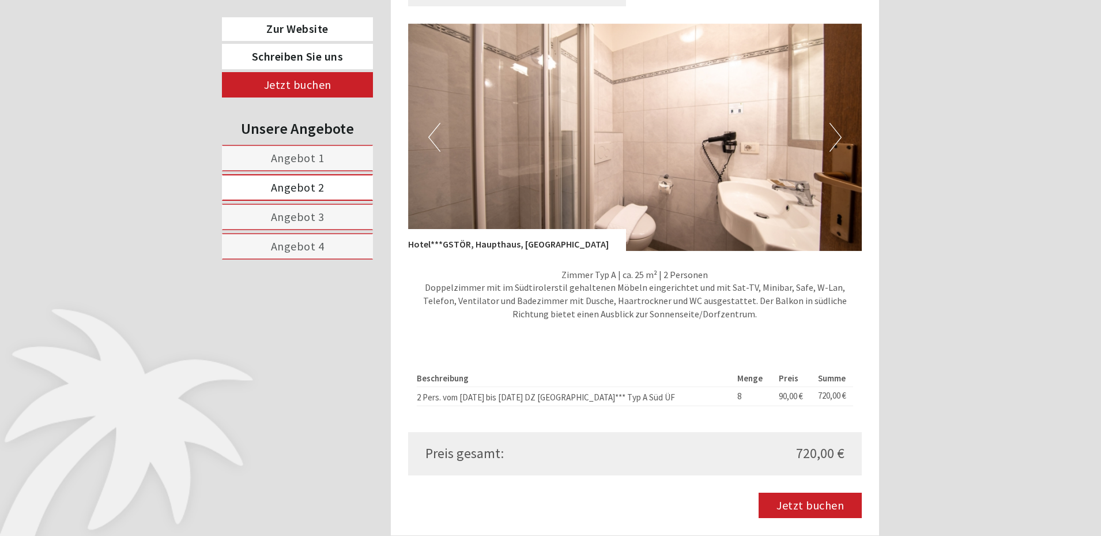
click at [836, 123] on button "Next" at bounding box center [836, 137] width 12 height 29
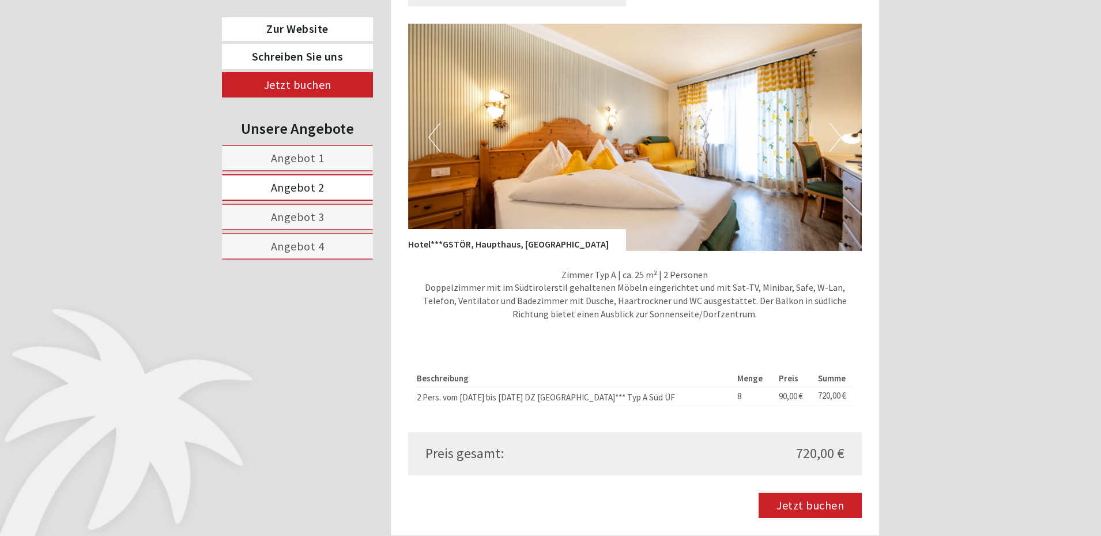
click at [838, 123] on button "Next" at bounding box center [836, 137] width 12 height 29
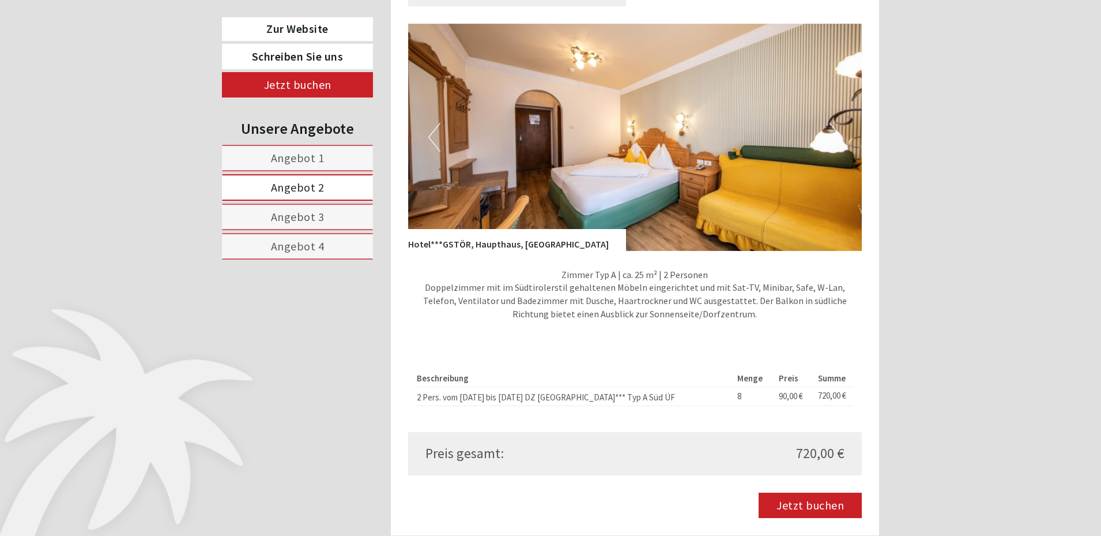
click at [838, 123] on button "Next" at bounding box center [836, 137] width 12 height 29
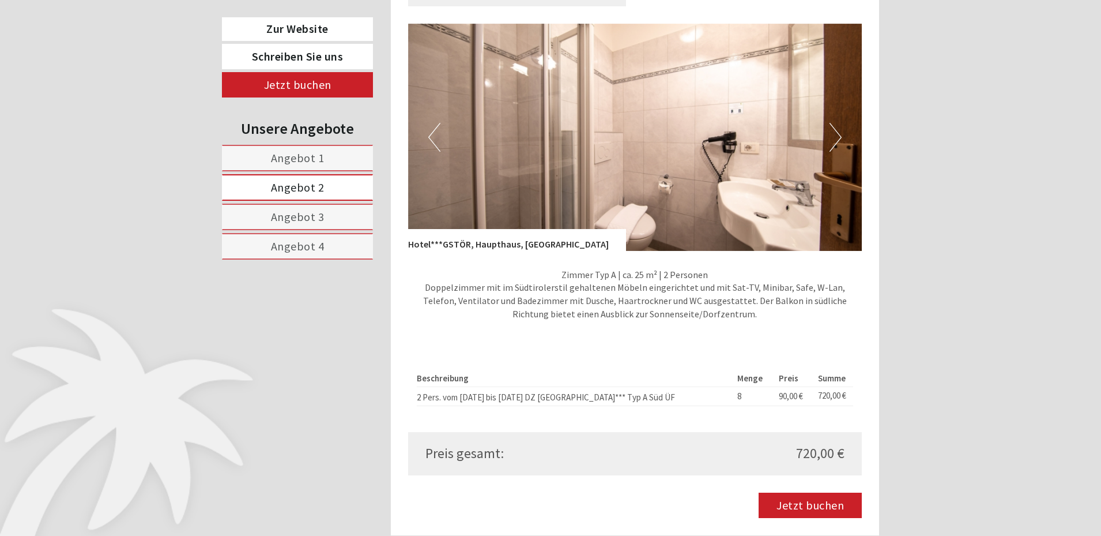
click at [838, 123] on button "Next" at bounding box center [836, 137] width 12 height 29
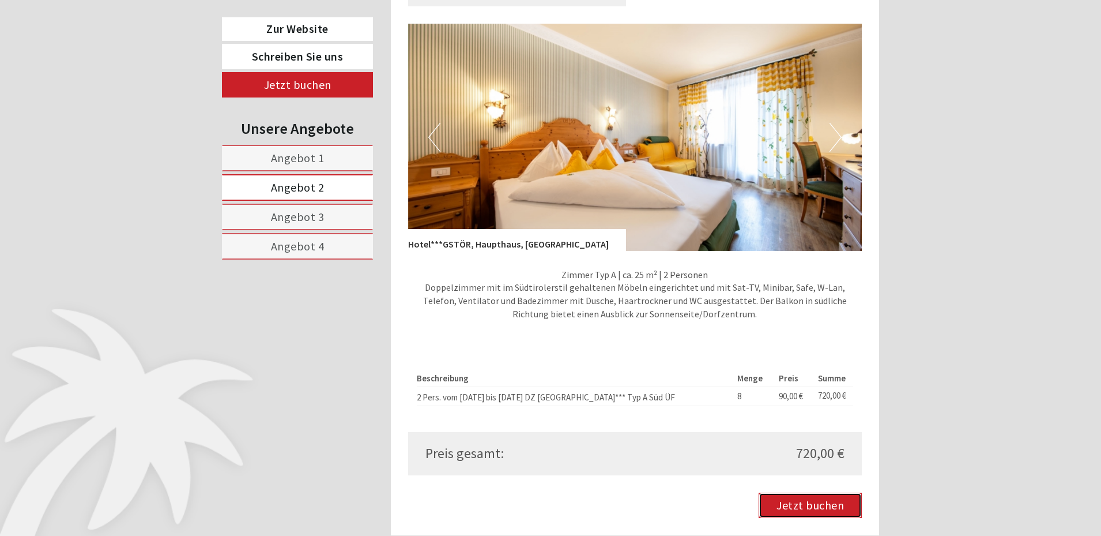
click at [830, 493] on link "Jetzt buchen" at bounding box center [810, 504] width 103 height 25
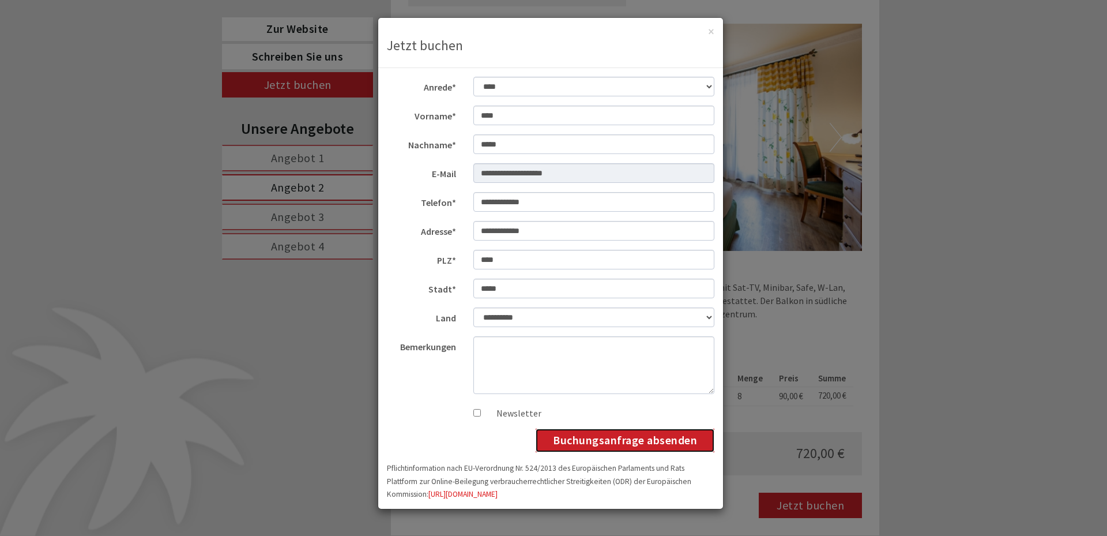
click at [637, 440] on button "Buchungsanfrage absenden" at bounding box center [625, 440] width 179 height 24
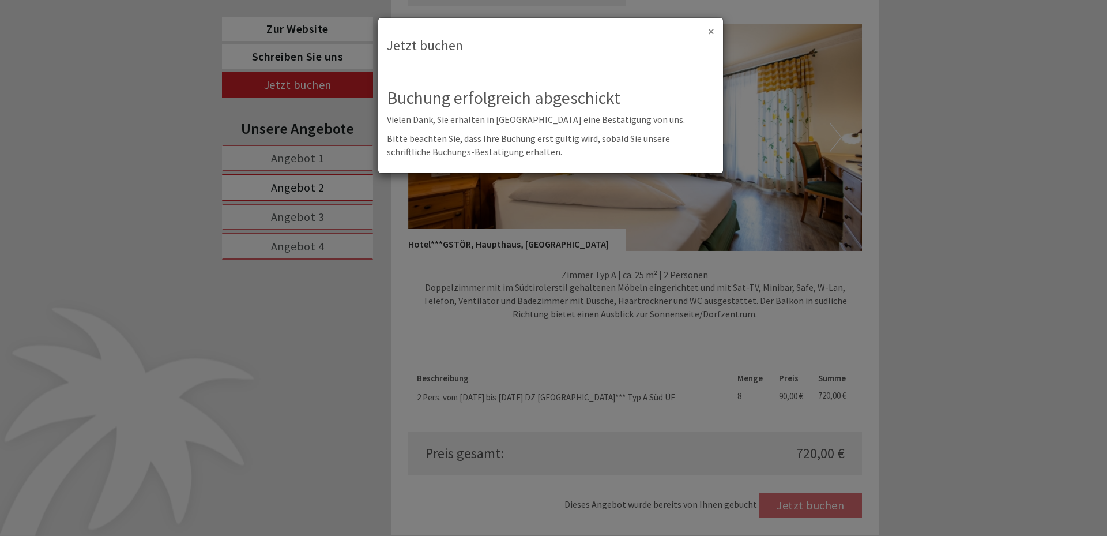
click at [712, 31] on button "×" at bounding box center [711, 31] width 6 height 12
